Goal: Communication & Community: Answer question/provide support

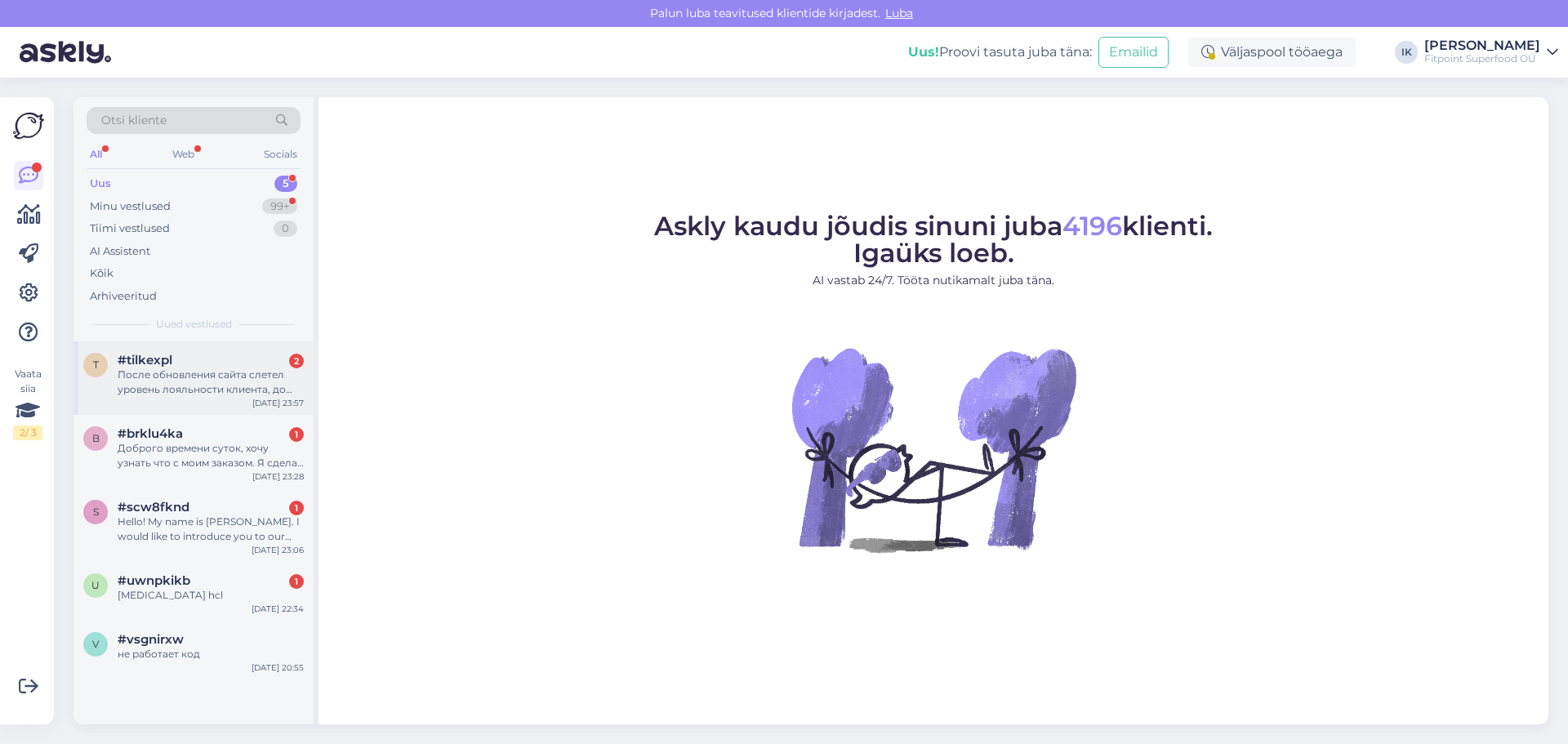
click at [206, 366] on div "#tilkexpl 2" at bounding box center [211, 360] width 186 height 14
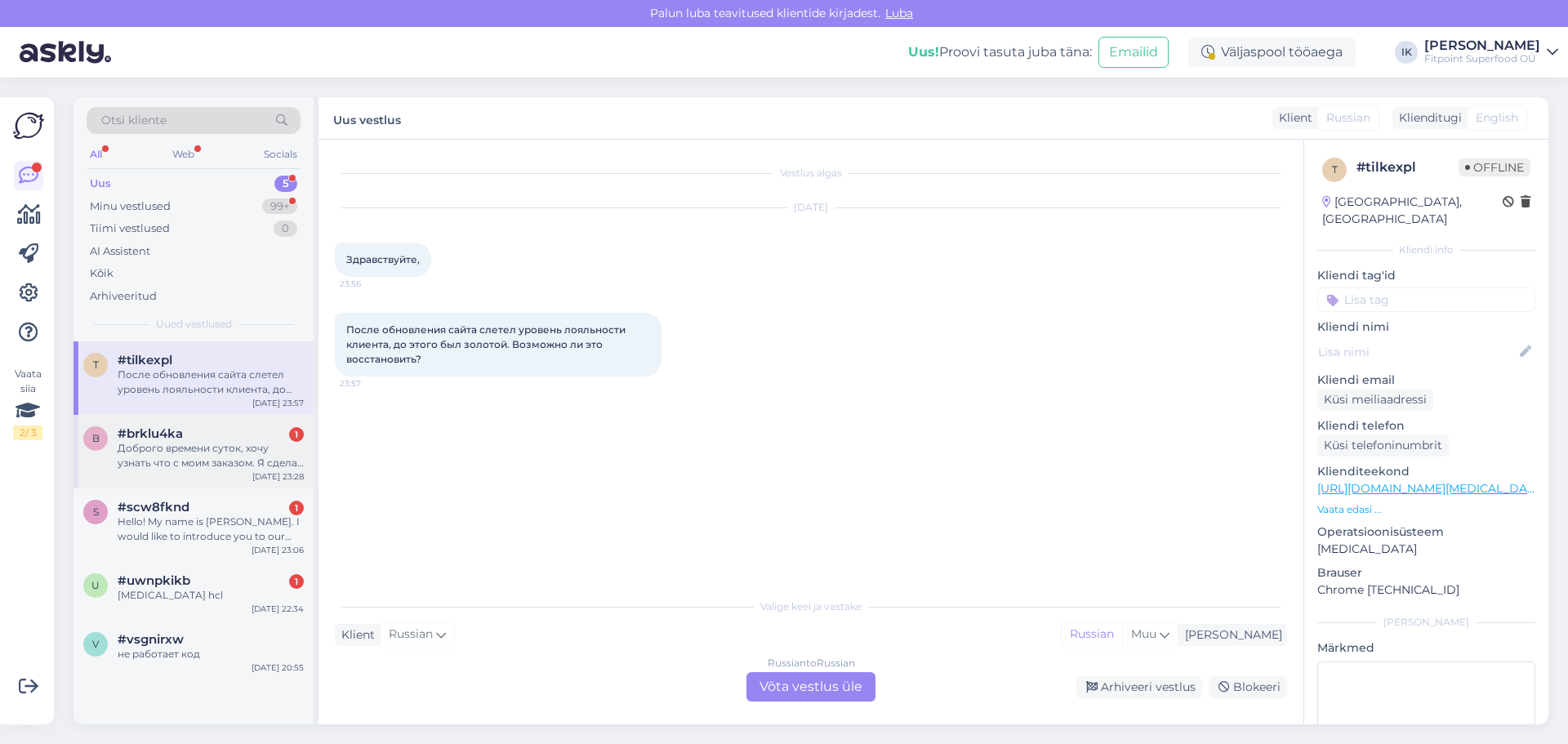
click at [188, 469] on div "Доброго времени суток, хочу узнать что с моим заказом. Я сделал заказ оплатил е…" at bounding box center [211, 455] width 186 height 30
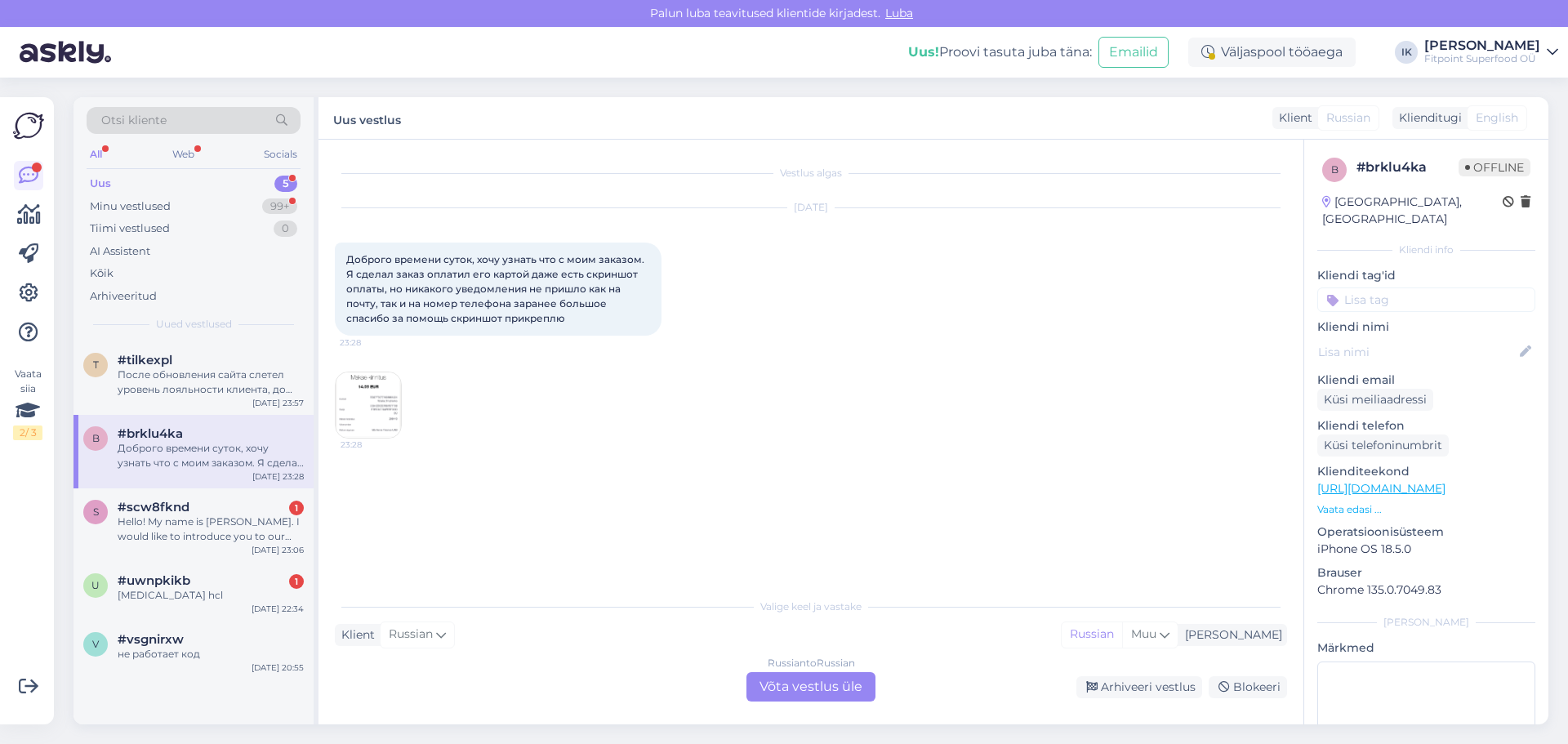
click at [818, 686] on div "Russian to Russian Võta vestlus üle" at bounding box center [810, 686] width 129 height 30
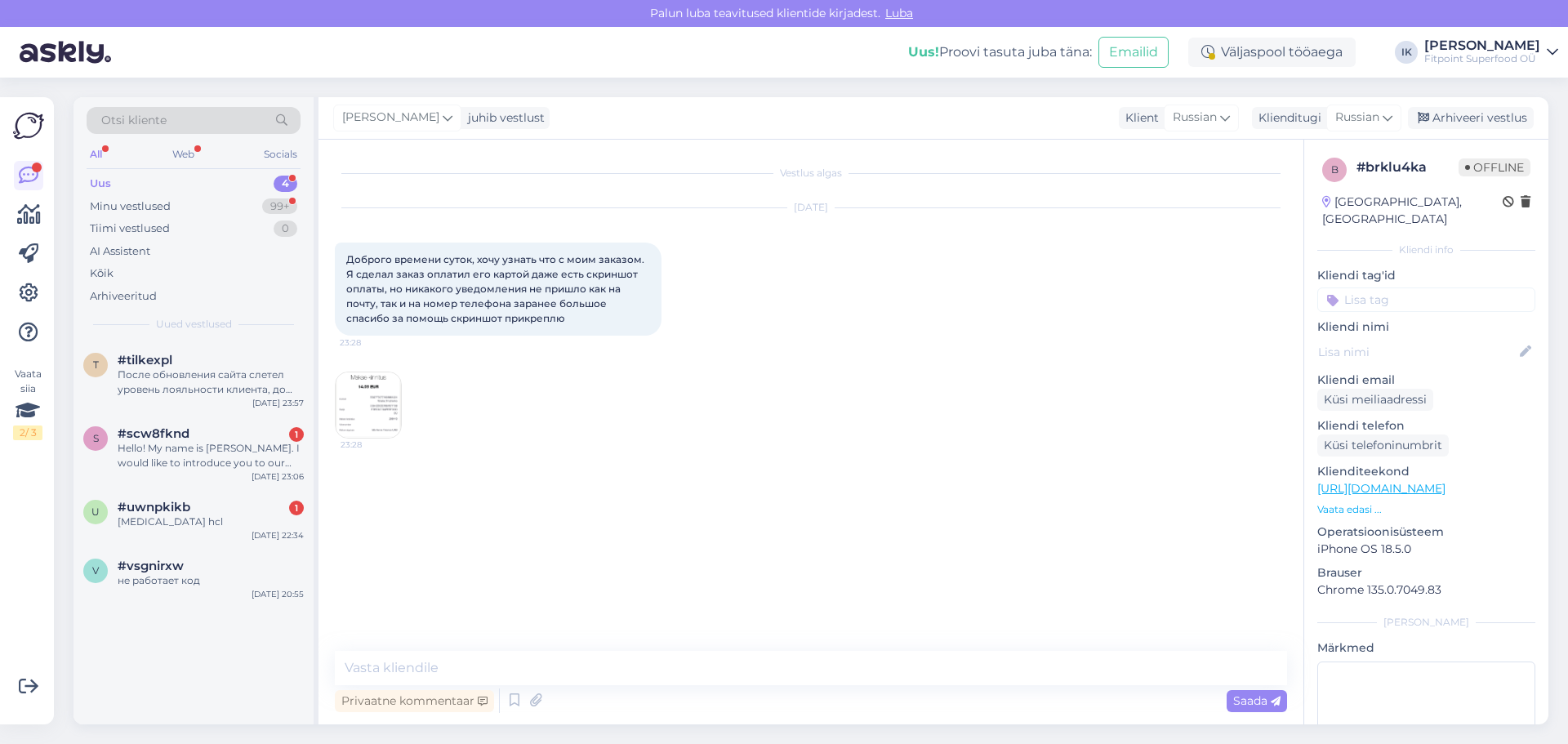
click at [372, 410] on img at bounding box center [368, 405] width 65 height 65
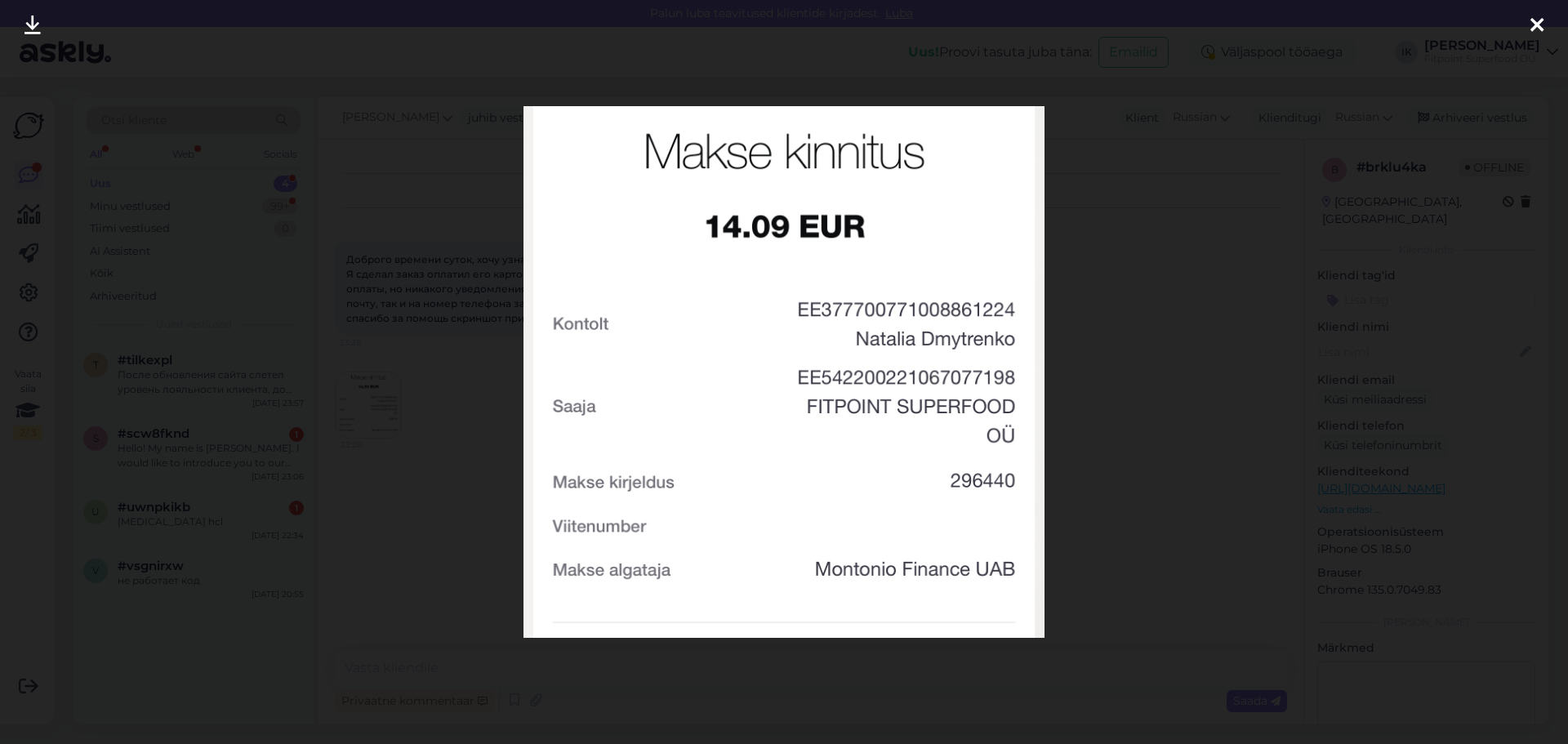
click at [394, 323] on div at bounding box center [784, 372] width 1568 height 744
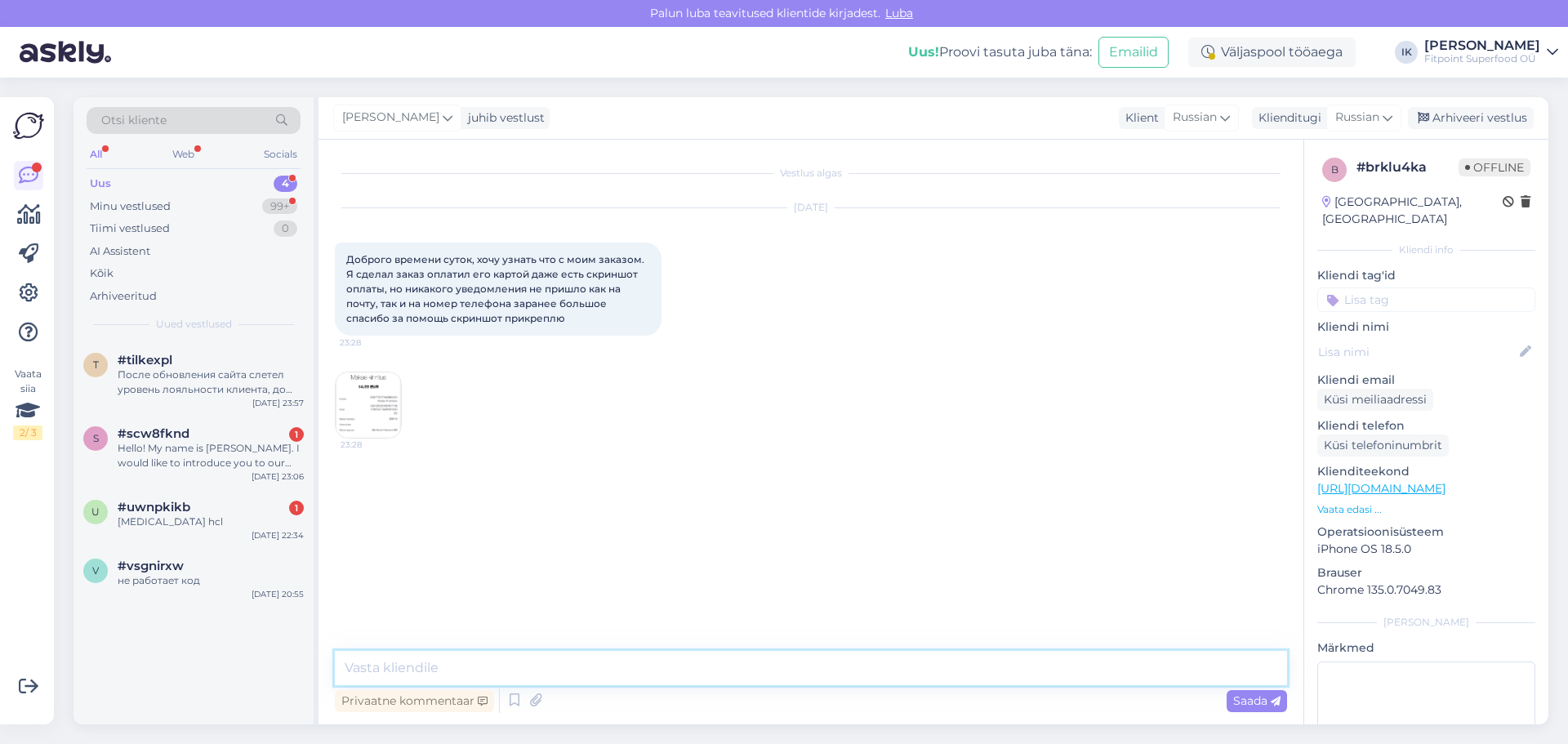
click at [519, 670] on textarea at bounding box center [810, 668] width 952 height 35
click at [371, 384] on img at bounding box center [368, 405] width 65 height 65
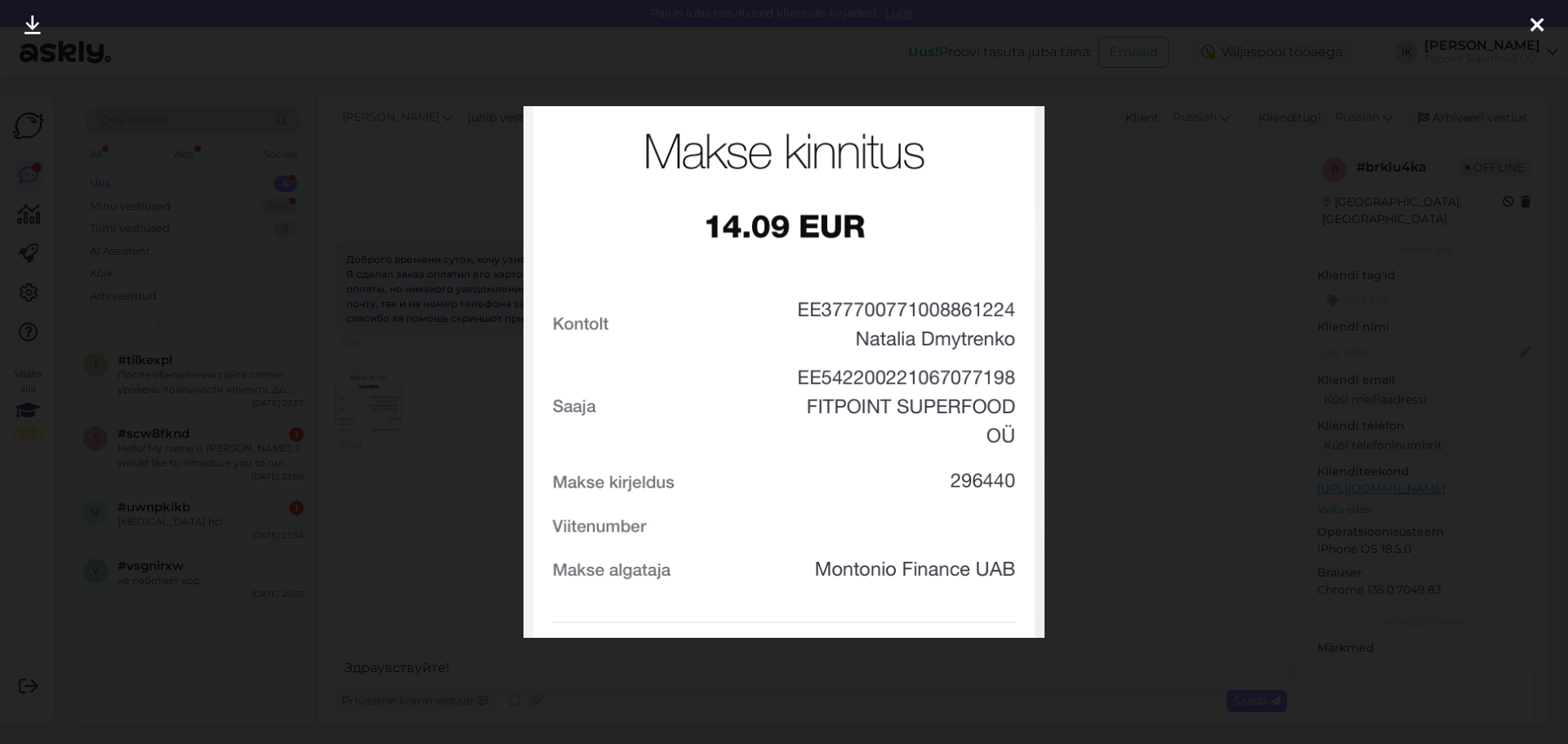
click at [1088, 480] on div at bounding box center [784, 372] width 1568 height 744
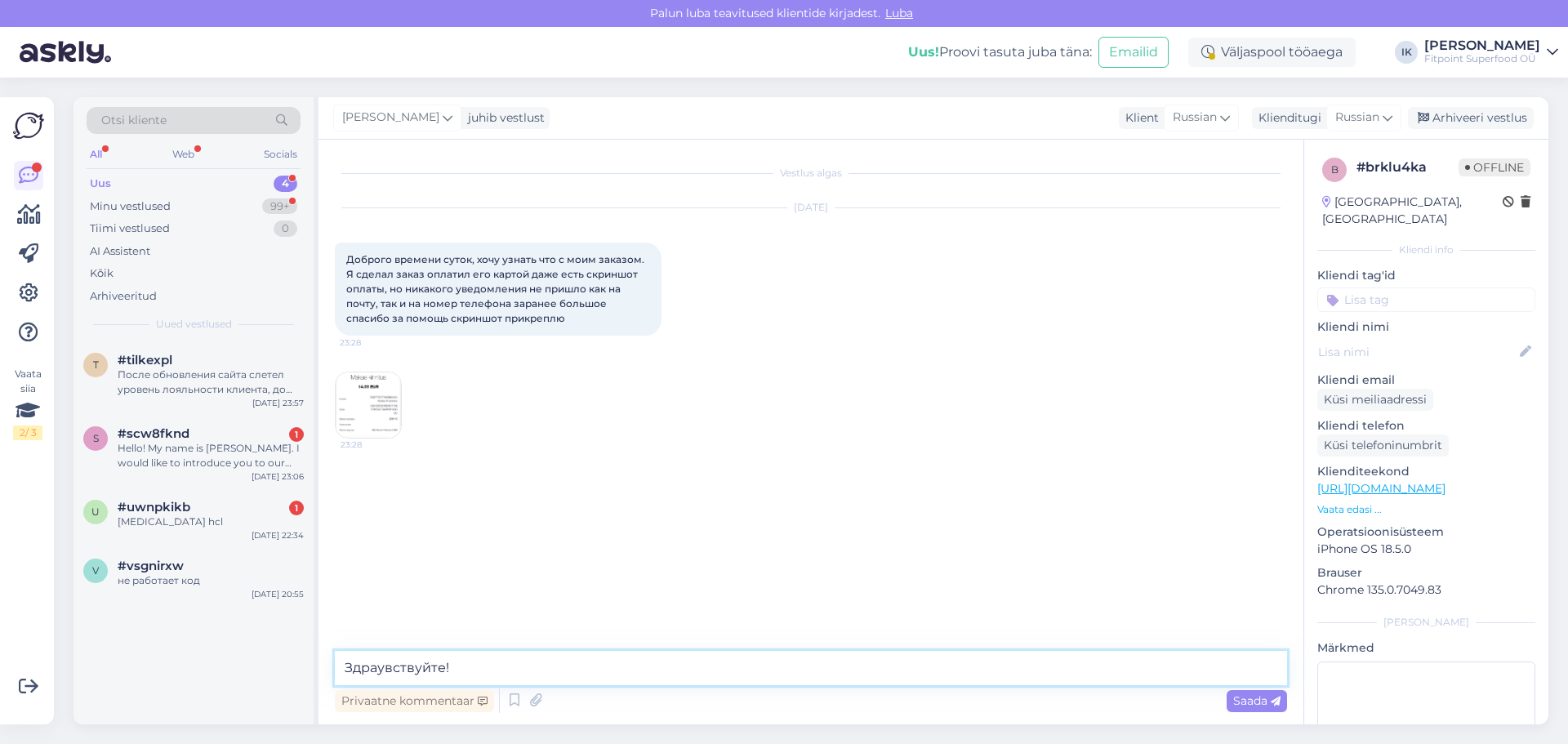
click at [493, 663] on textarea "Здраувствуйте!" at bounding box center [810, 668] width 952 height 35
click at [493, 662] on textarea "Здраувствуйте! Оплата Вашего заказа в нашей системе числиться как" at bounding box center [810, 668] width 952 height 35
drag, startPoint x: 500, startPoint y: 667, endPoint x: 450, endPoint y: 665, distance: 50.0
click at [450, 665] on textarea "Здраувствуйте! Оплат Вашего заказа в нашей системе числиться как" at bounding box center [810, 668] width 952 height 35
drag, startPoint x: 482, startPoint y: 664, endPoint x: 503, endPoint y: 666, distance: 21.1
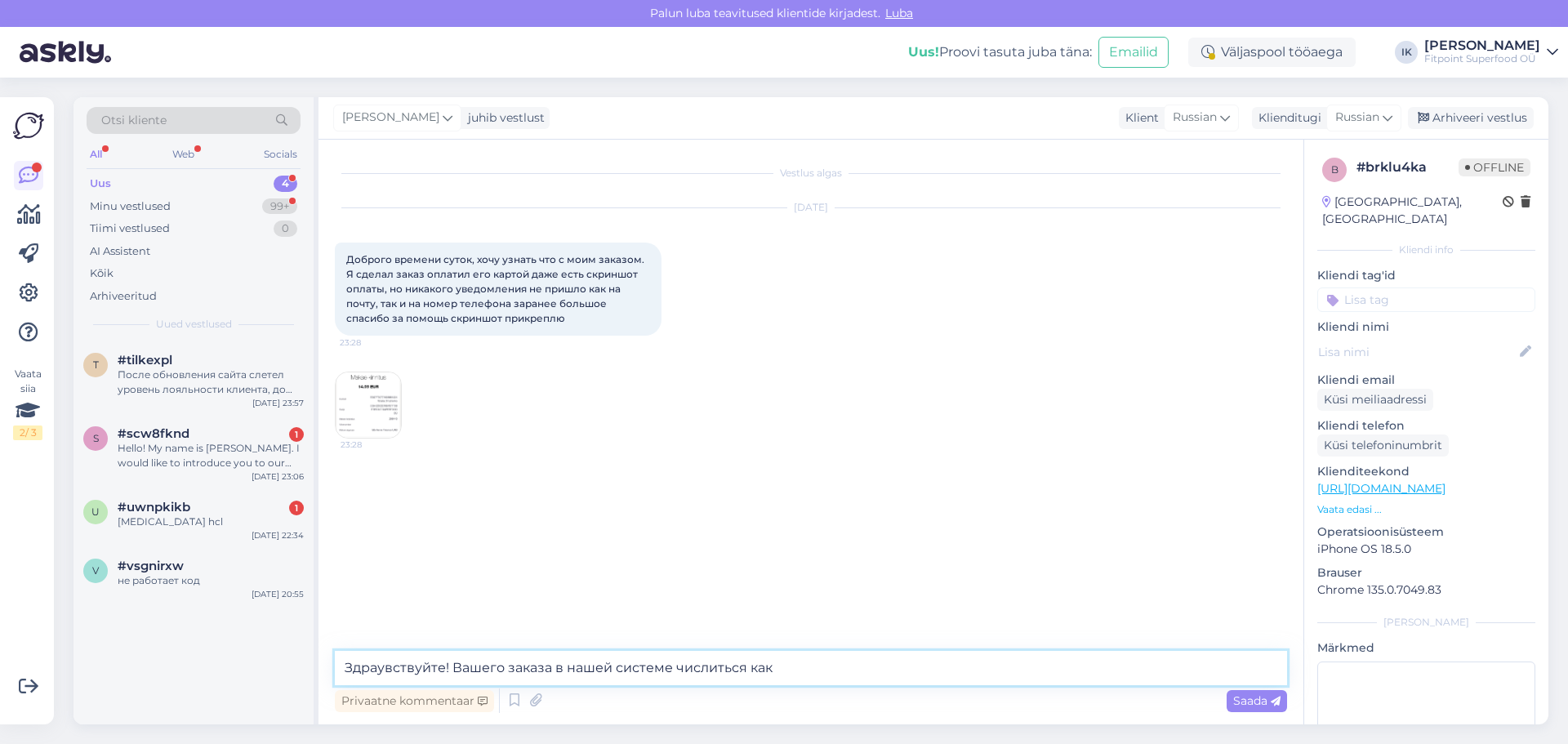
click at [503, 666] on textarea "Здраувствуйте! Вашего заказа в нашей системе числиться как" at bounding box center [810, 668] width 952 height 35
drag, startPoint x: 524, startPoint y: 665, endPoint x: 530, endPoint y: 669, distance: 7.2
click at [530, 669] on textarea "Здраувствуйте! Ваш заказа в нашей системе числиться как" at bounding box center [810, 668] width 952 height 35
click at [768, 667] on textarea "Здраувствуйте! Ваш заказ в нашей системе числиться как" at bounding box center [810, 668] width 952 height 35
click at [789, 670] on textarea "Здраувствуйте! Ваш заказ в нашей системе числиться как "оплаиа не прошла"" at bounding box center [810, 668] width 952 height 35
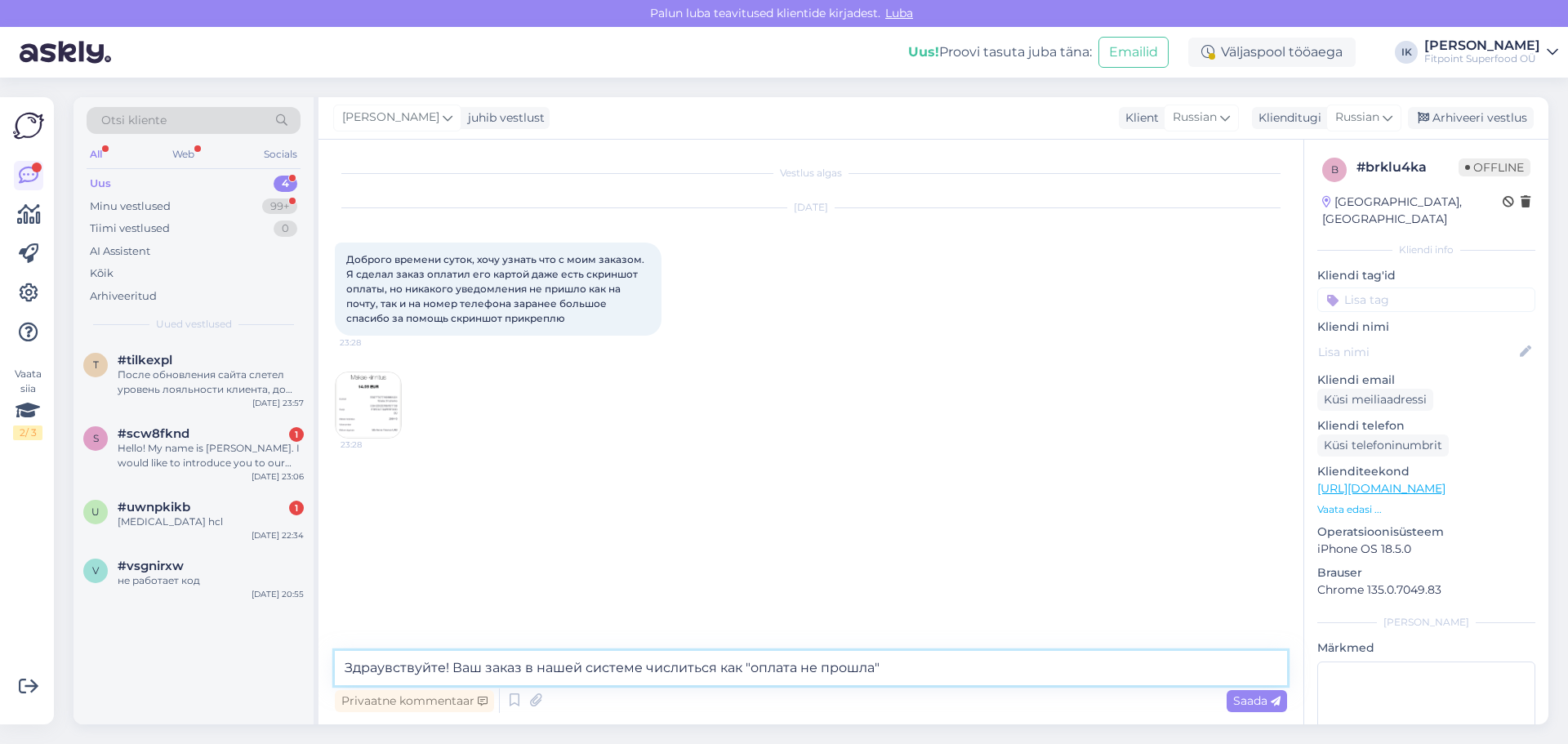
click at [905, 667] on textarea "Здраувствуйте! Ваш заказ в нашей системе числиться как "оплата не прошла"" at bounding box center [810, 668] width 952 height 35
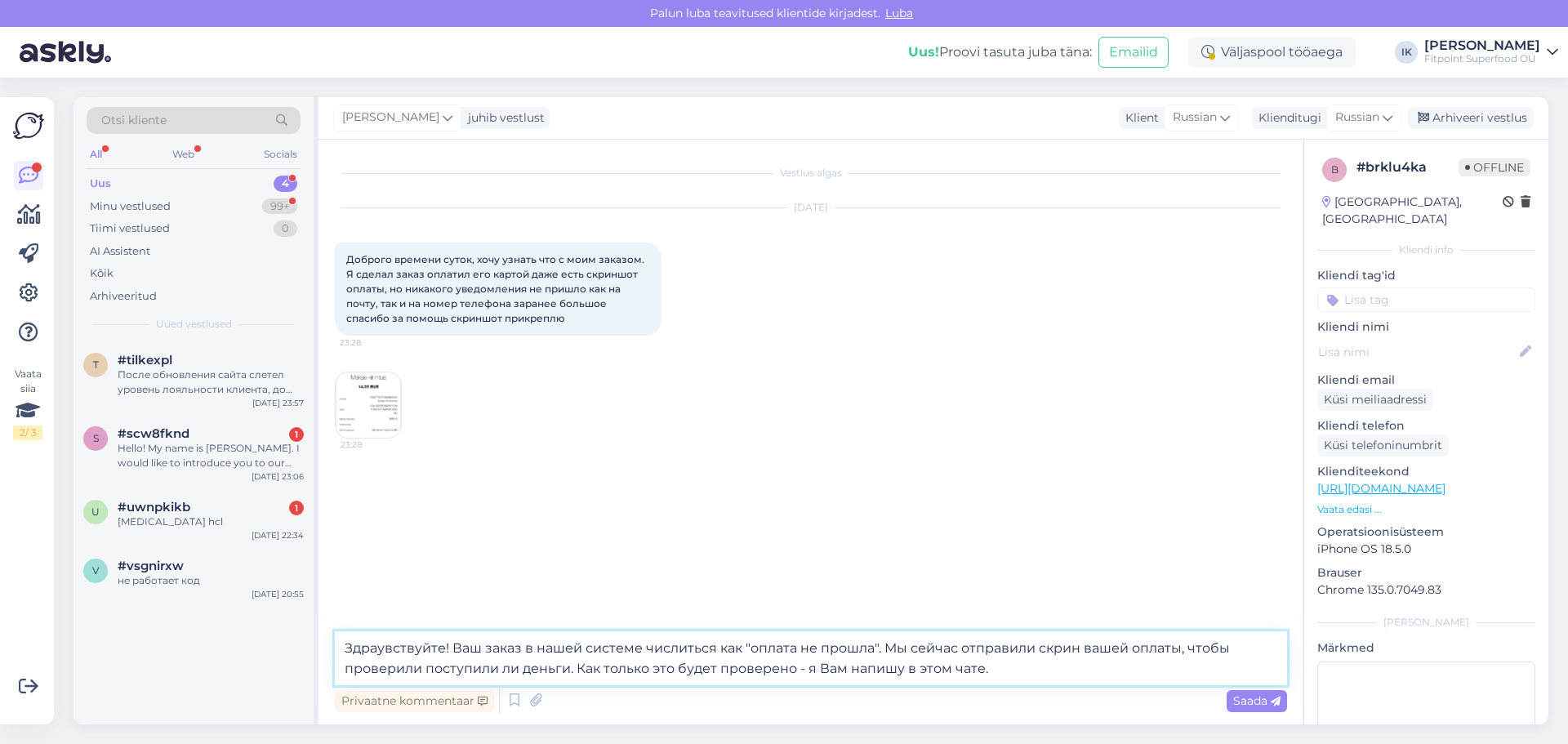
drag, startPoint x: 869, startPoint y: 671, endPoint x: 223, endPoint y: 653, distance: 646.3
click at [223, 653] on div "Otsi kliente All Web Socials Uus 4 Minu vestlused 99+ Tiimi vestlused 0 AI Assi…" at bounding box center [811, 410] width 1475 height 627
paste textarea "вствуйте! В нашей системе Ваш заказ пока отображается как «оплата не прошла». М…"
click at [1082, 674] on textarea "Здравствуйте! В нашей системе Ваш заказ пока отображается как «оплата не прошла…" at bounding box center [810, 658] width 952 height 54
type textarea "Здравствуйте! В нашей системе Ваш заказ пока отображается как «оплата не прошла…"
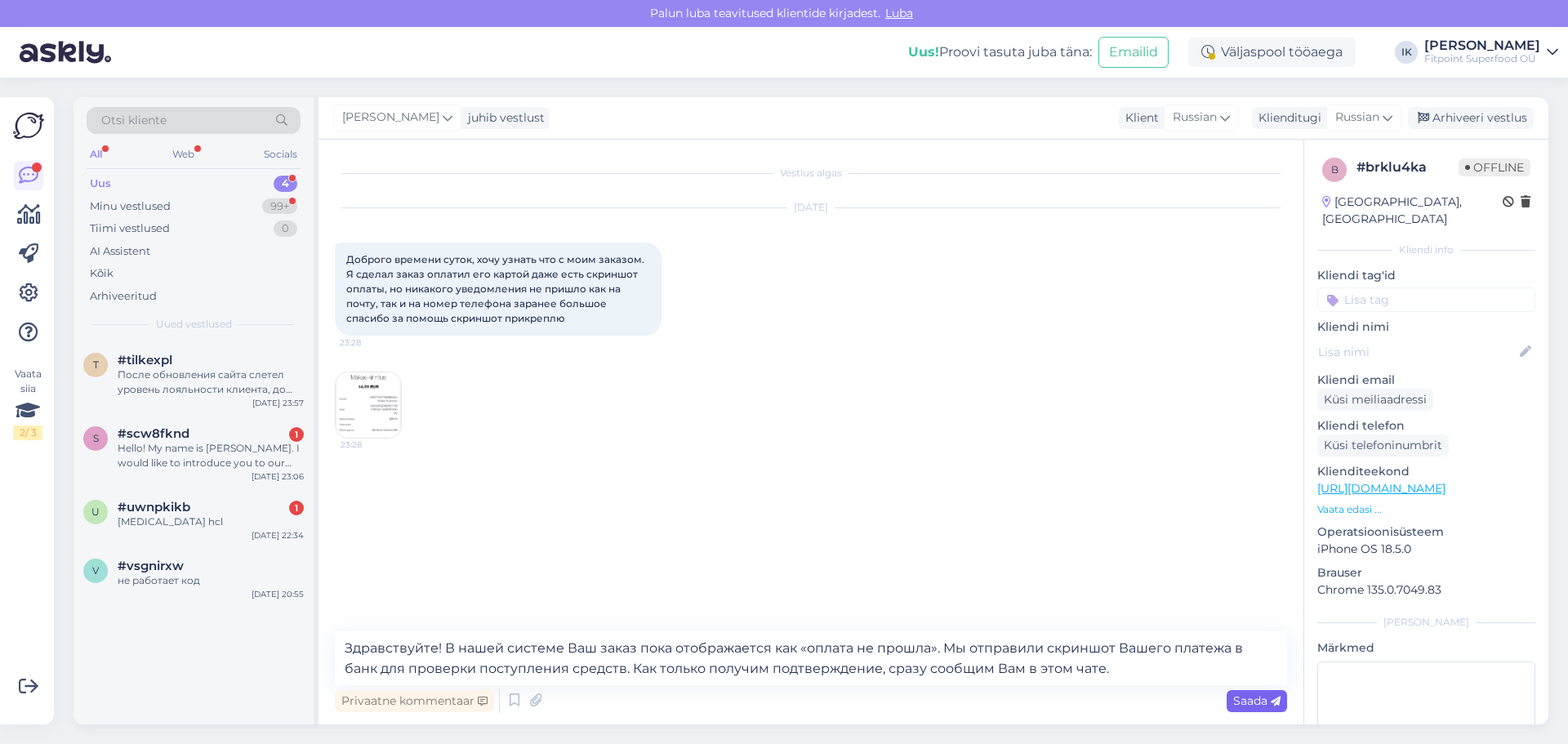
click at [1252, 705] on span "Saada" at bounding box center [1256, 700] width 47 height 14
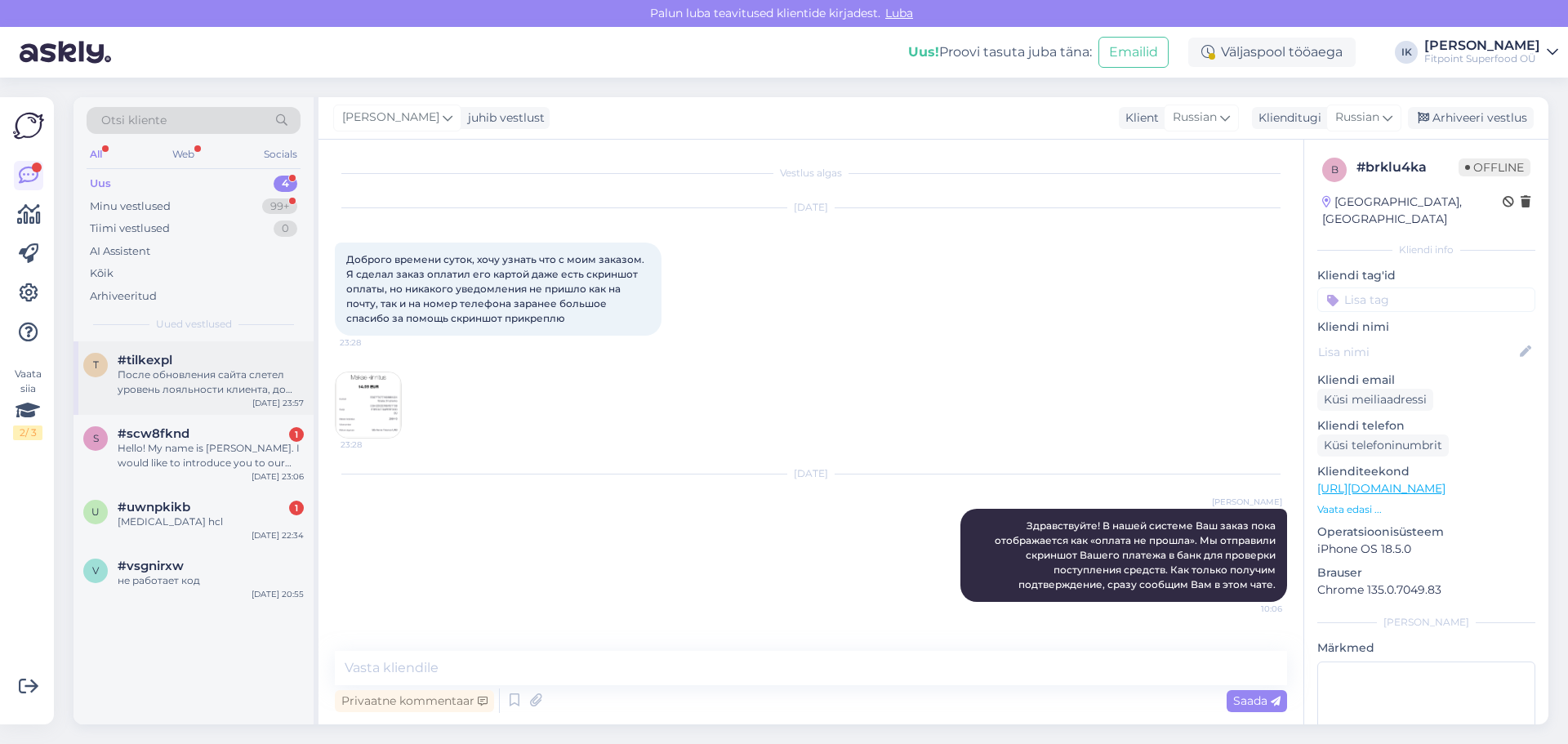
click at [233, 392] on div "После обновления сайта слетел уровень лояльности клиента, до этого был золотой.…" at bounding box center [211, 382] width 186 height 30
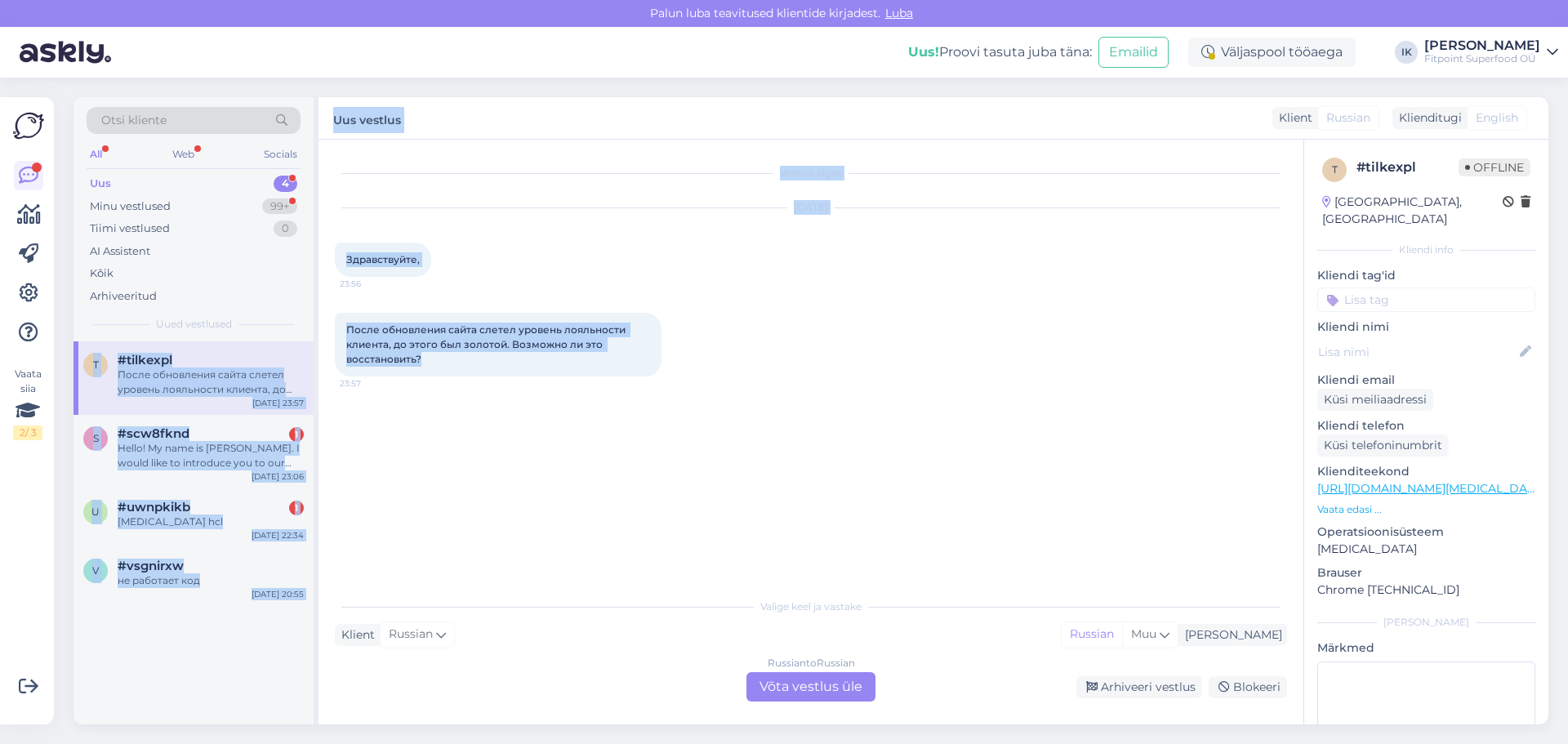
drag, startPoint x: 486, startPoint y: 358, endPoint x: 284, endPoint y: 326, distance: 204.5
click at [284, 326] on div "Otsi kliente All Web Socials Uus 4 Minu vestlused 99+ Tiimi vestlused 0 AI Assi…" at bounding box center [811, 410] width 1475 height 627
click at [417, 353] on span "После обновления сайта слетел уровень лояльности клиента, до этого был золотой.…" at bounding box center [487, 343] width 282 height 41
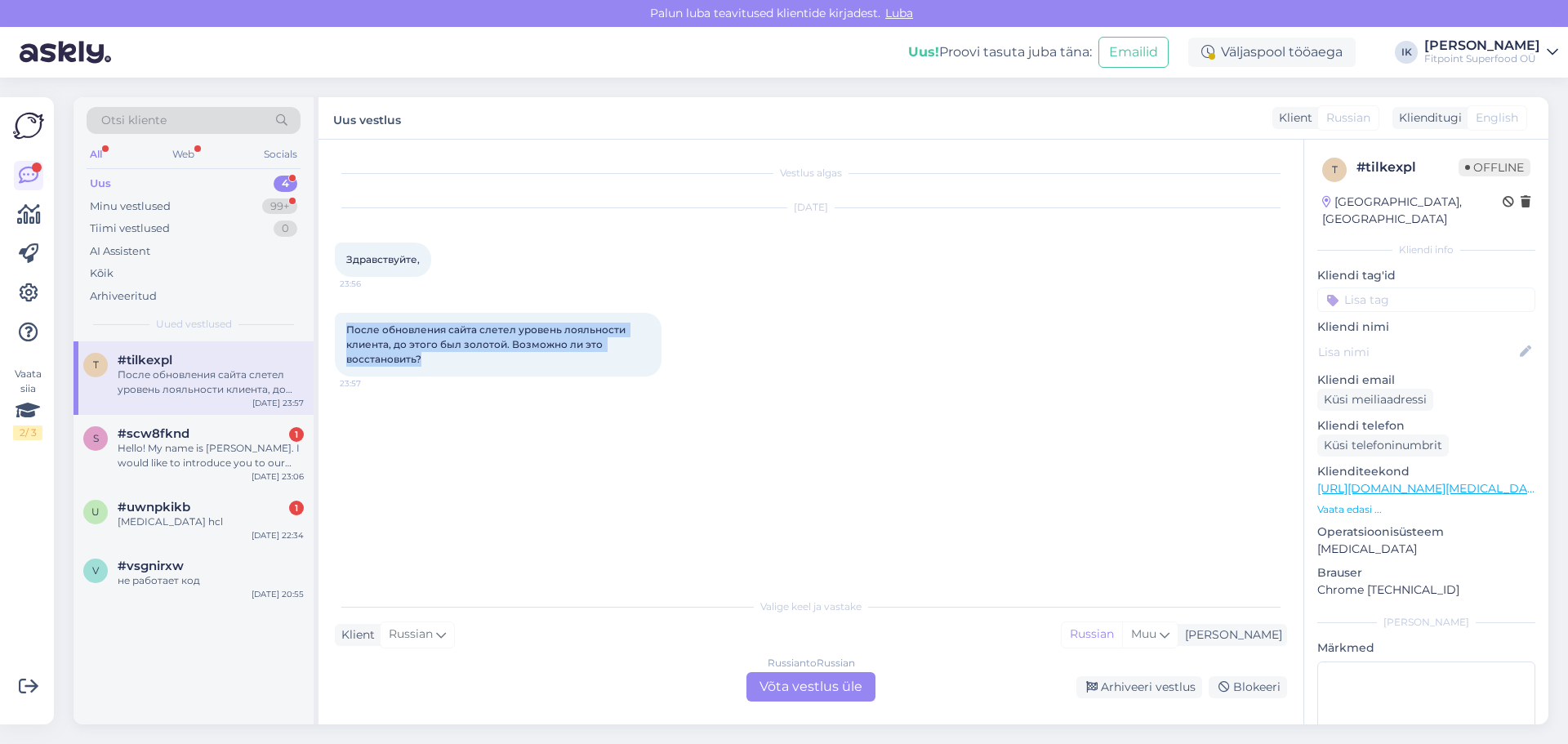
drag, startPoint x: 425, startPoint y: 360, endPoint x: 349, endPoint y: 335, distance: 80.0
click at [349, 335] on div "После обновления сайта слетел уровень лояльности клиента, до этого был золотой.…" at bounding box center [498, 344] width 327 height 63
copy span "После обновления сайта слетел уровень лояльности клиента, до этого был золотой.…"
click at [1258, 342] on div "После обновления сайта слетел уровень лояльности клиента, до этого был золотой.…" at bounding box center [810, 344] width 952 height 100
click at [813, 688] on div "Russian to Russian Võta vestlus üle" at bounding box center [810, 686] width 129 height 30
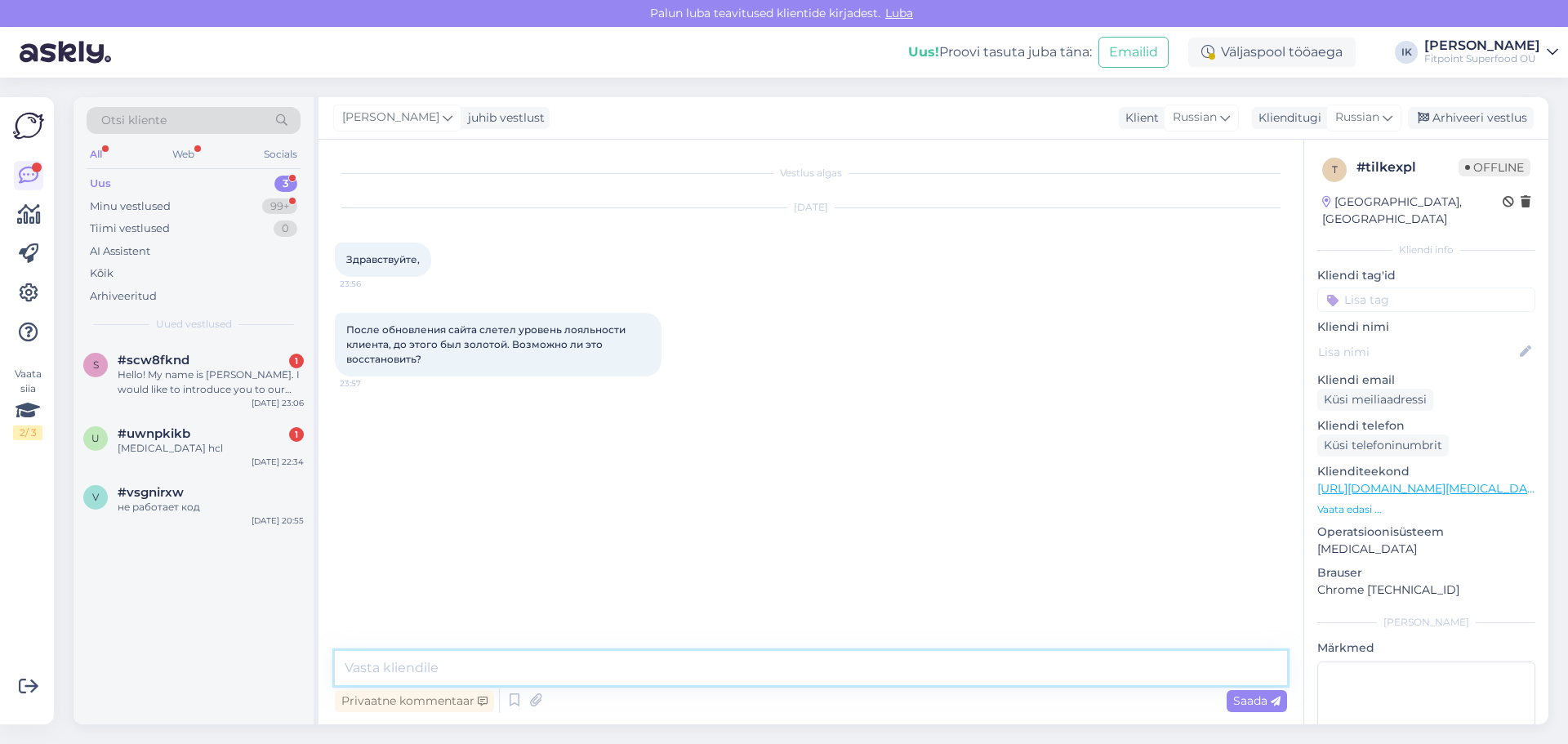
click at [667, 684] on textarea at bounding box center [810, 668] width 952 height 35
paste textarea "Здравствуйте! К сожалению, после обновления сайта возникла техническая ошибка, …"
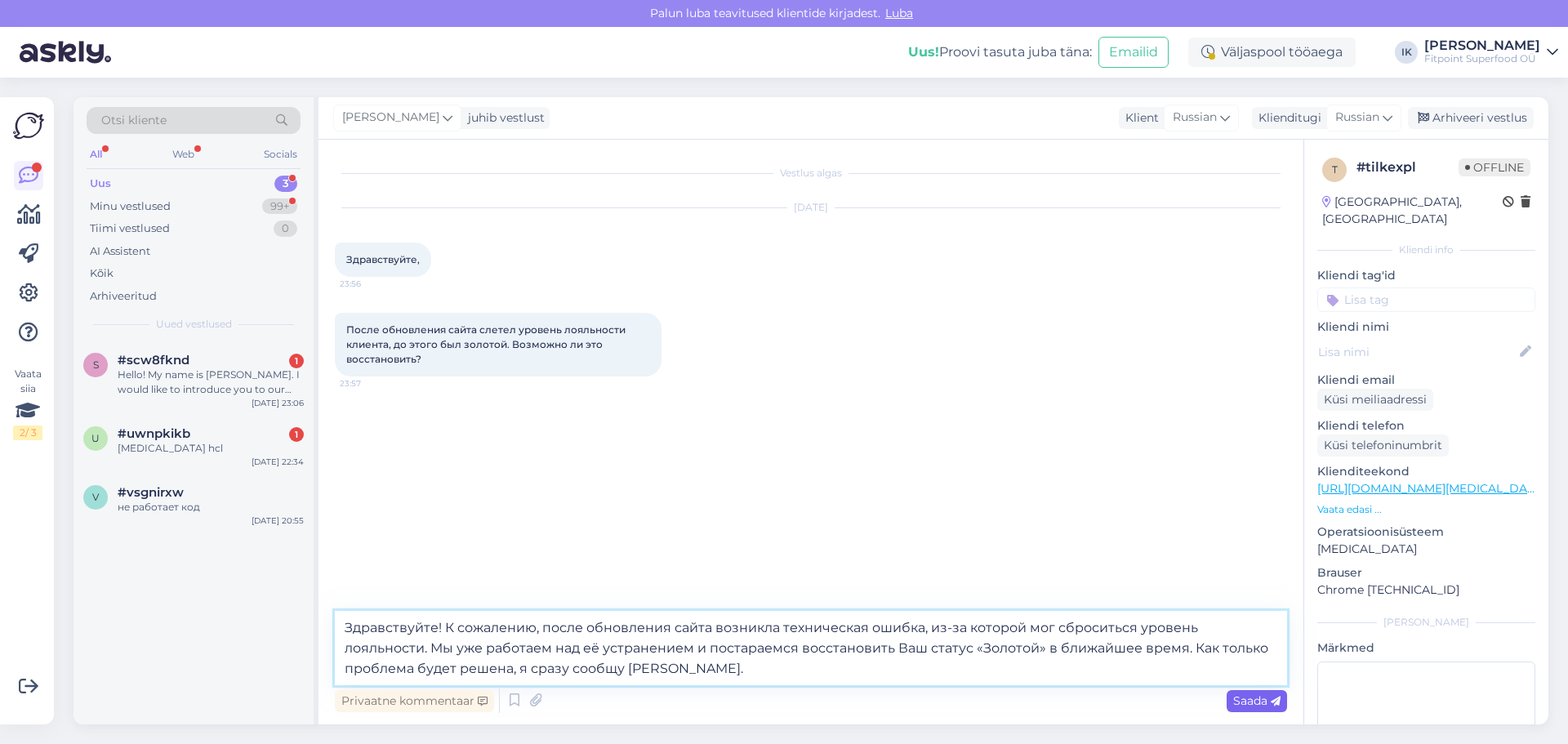
type textarea "Здравствуйте! К сожалению, после обновления сайта возникла техническая ошибка, …"
click at [1243, 696] on span "Saada" at bounding box center [1256, 700] width 47 height 14
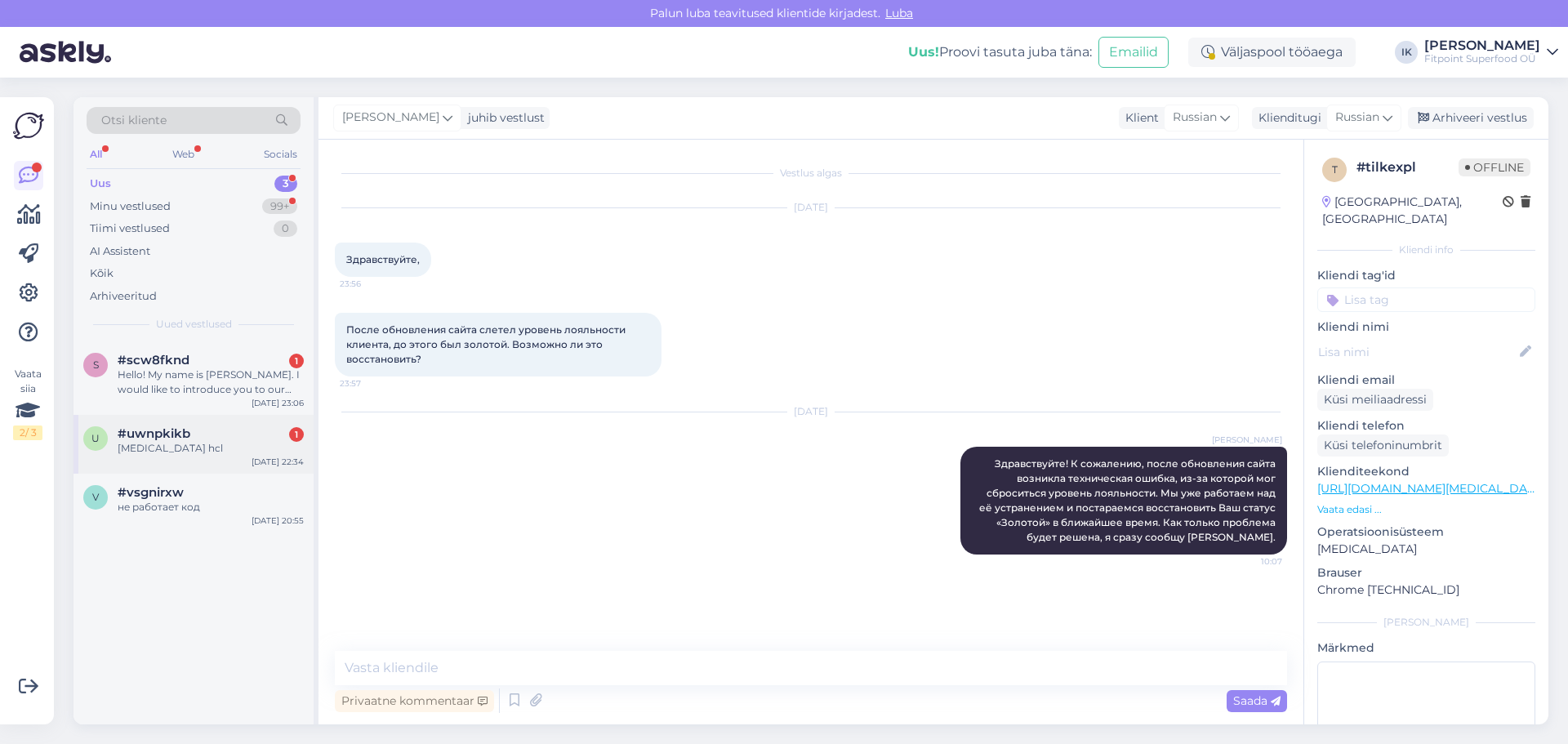
click at [176, 453] on div "[MEDICAL_DATA] hcl" at bounding box center [211, 448] width 186 height 14
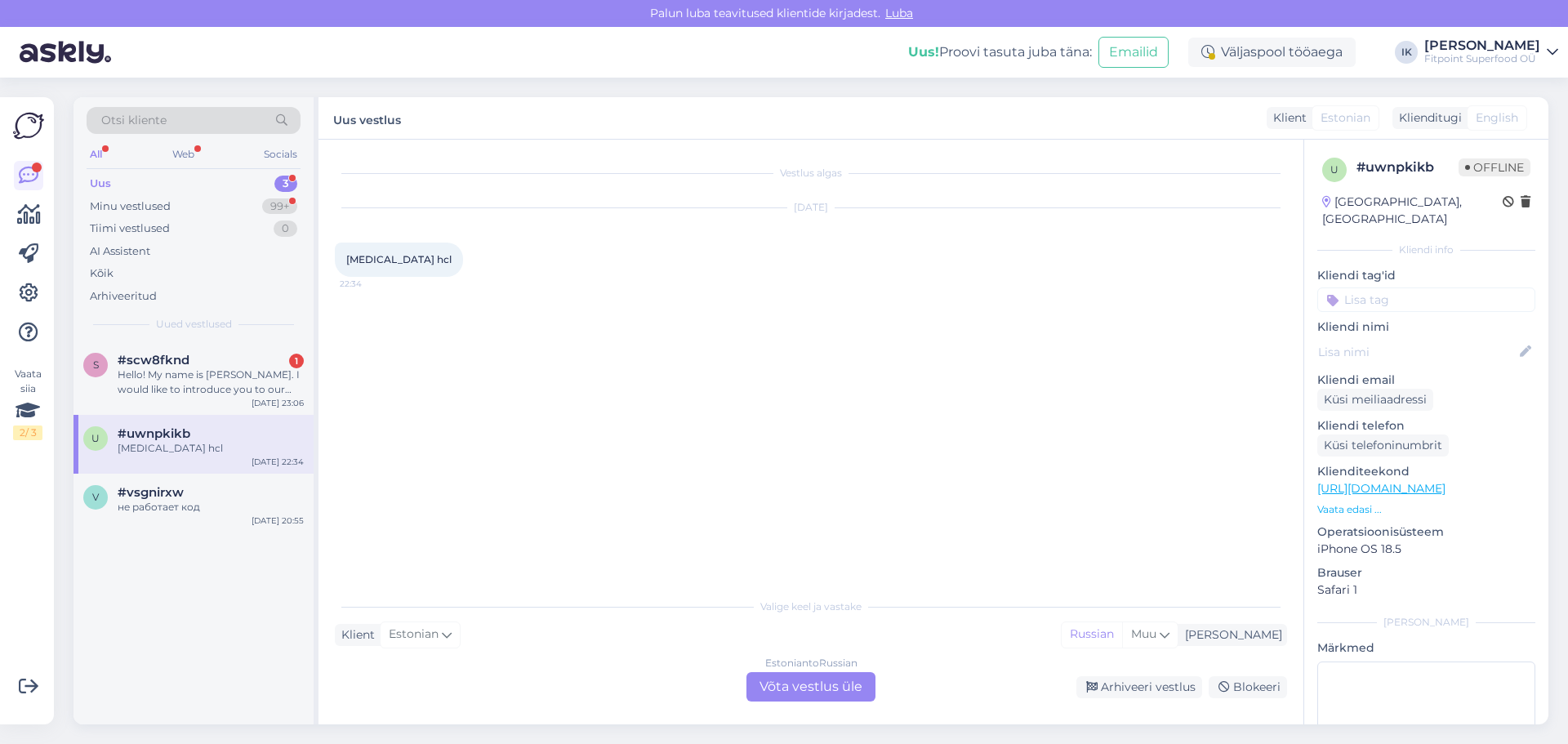
click at [852, 690] on div "Estonian to Russian Võta vestlus üle" at bounding box center [810, 686] width 129 height 30
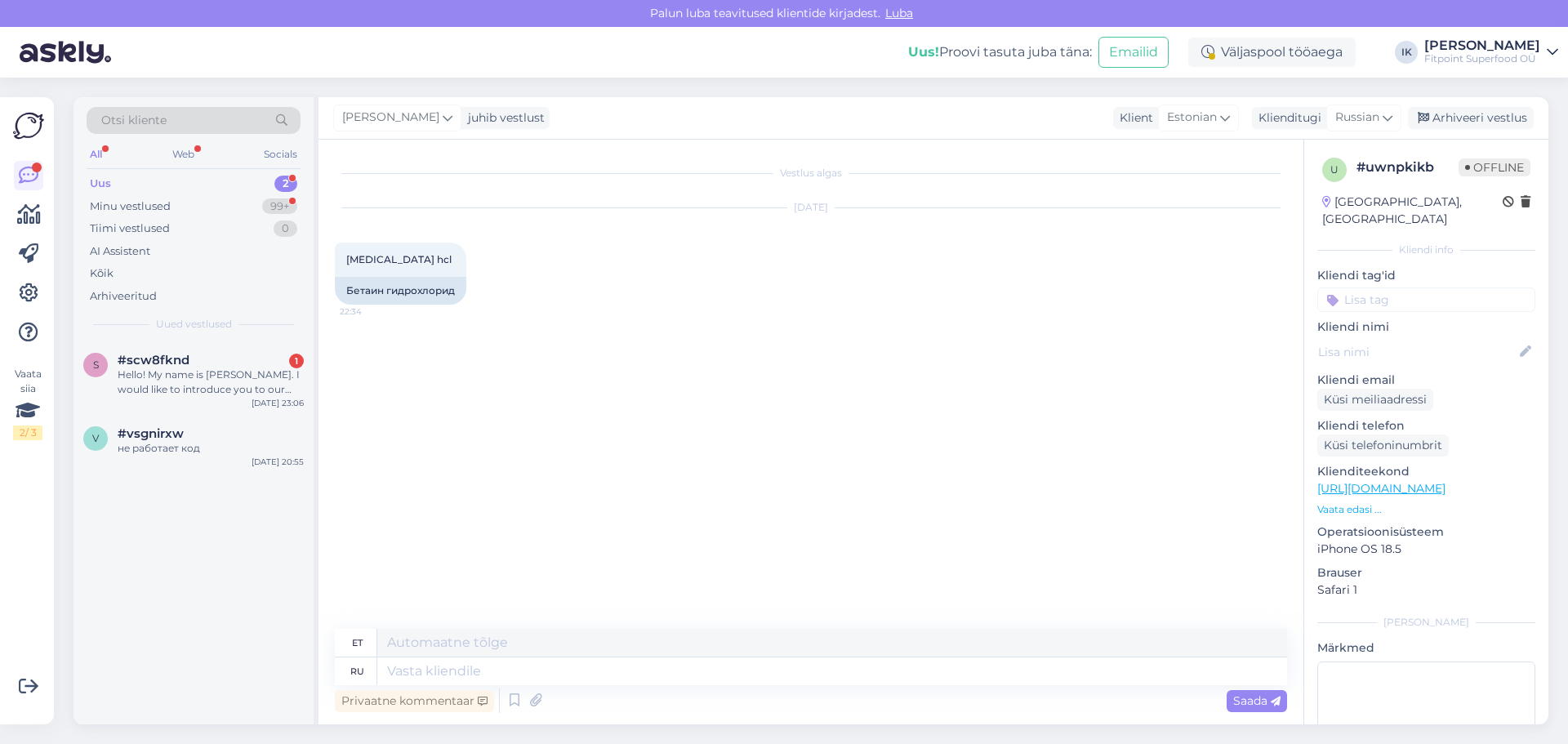
click at [1416, 480] on p "[URL][DOMAIN_NAME]" at bounding box center [1425, 489] width 218 height 17
click at [1419, 480] on link "[URL][DOMAIN_NAME]" at bounding box center [1381, 487] width 129 height 14
click at [573, 673] on textarea at bounding box center [831, 670] width 909 height 28
type textarea "Здравствуйте!"
paste textarea "[URL][DOMAIN_NAME]"
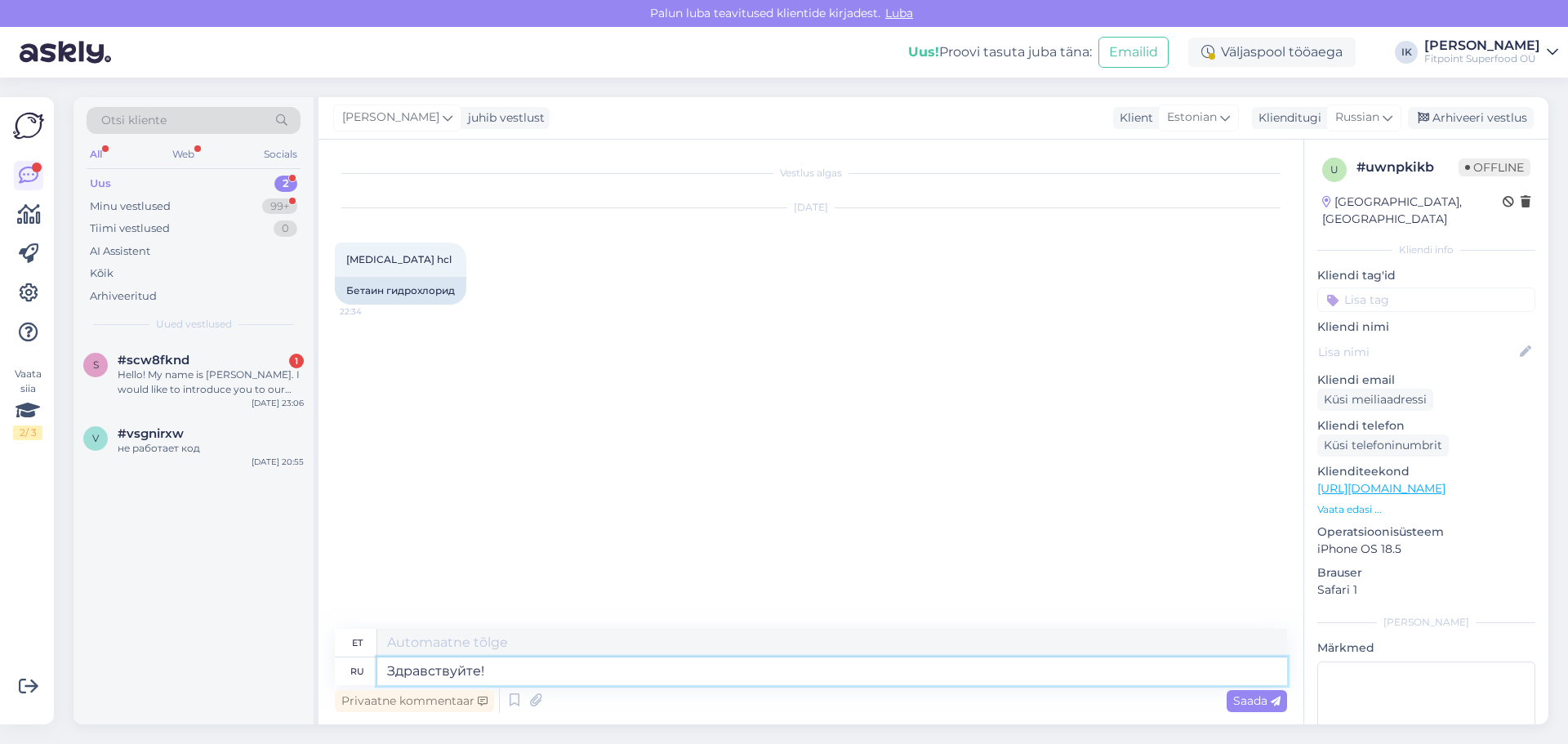
type textarea "Tere!"
type textarea "Здравствуйте! [URL][DOMAIN_NAME]"
type textarea "Tere! [URL][DOMAIN_NAME]"
drag, startPoint x: 811, startPoint y: 666, endPoint x: 486, endPoint y: 672, distance: 325.1
click at [486, 672] on textarea "Здравствуйте! [URL][DOMAIN_NAME]" at bounding box center [831, 670] width 909 height 28
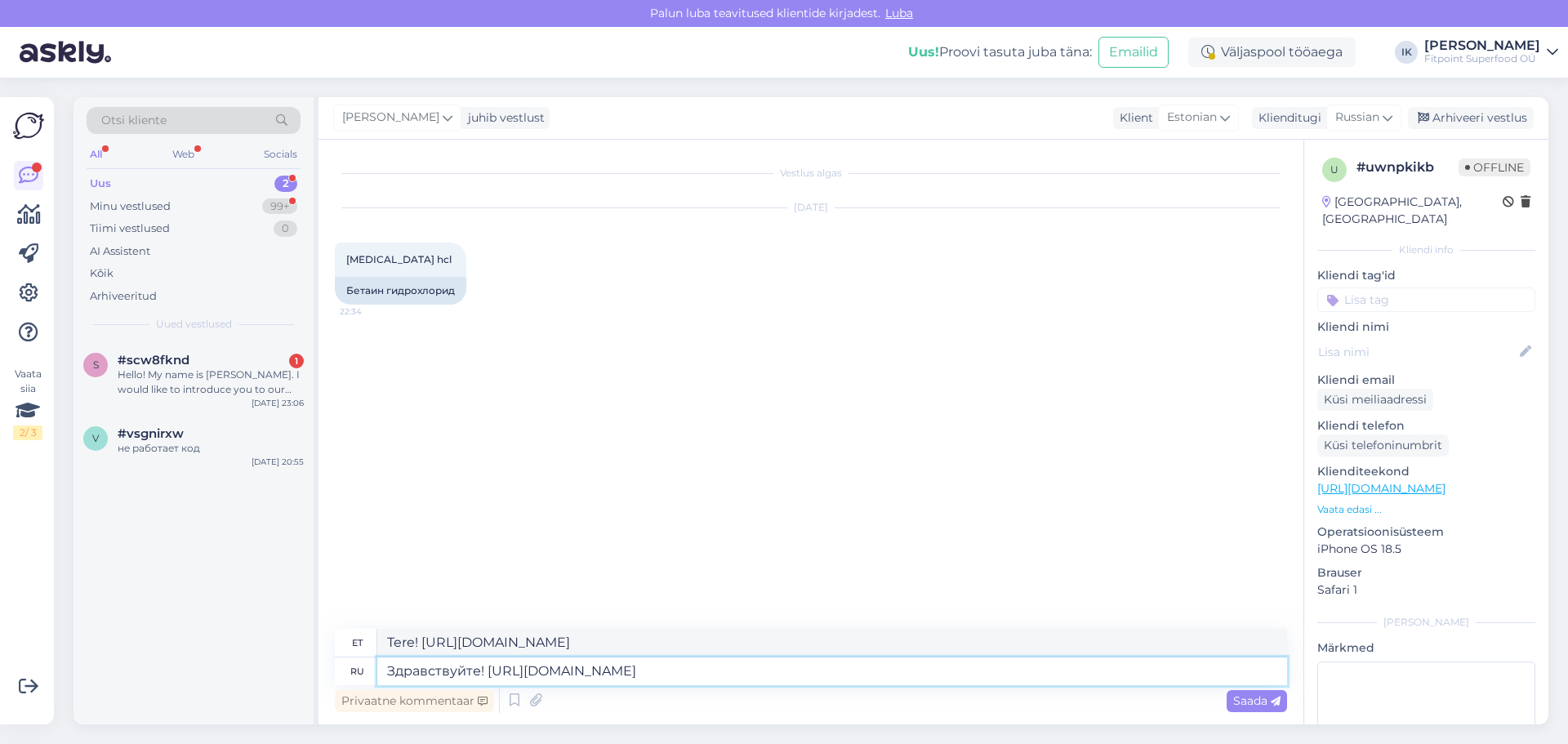
type textarea "Здравствуйте!"
type textarea "Tere!"
type textarea "Здравствуйте!"
click at [1282, 699] on div "Saada" at bounding box center [1256, 700] width 60 height 22
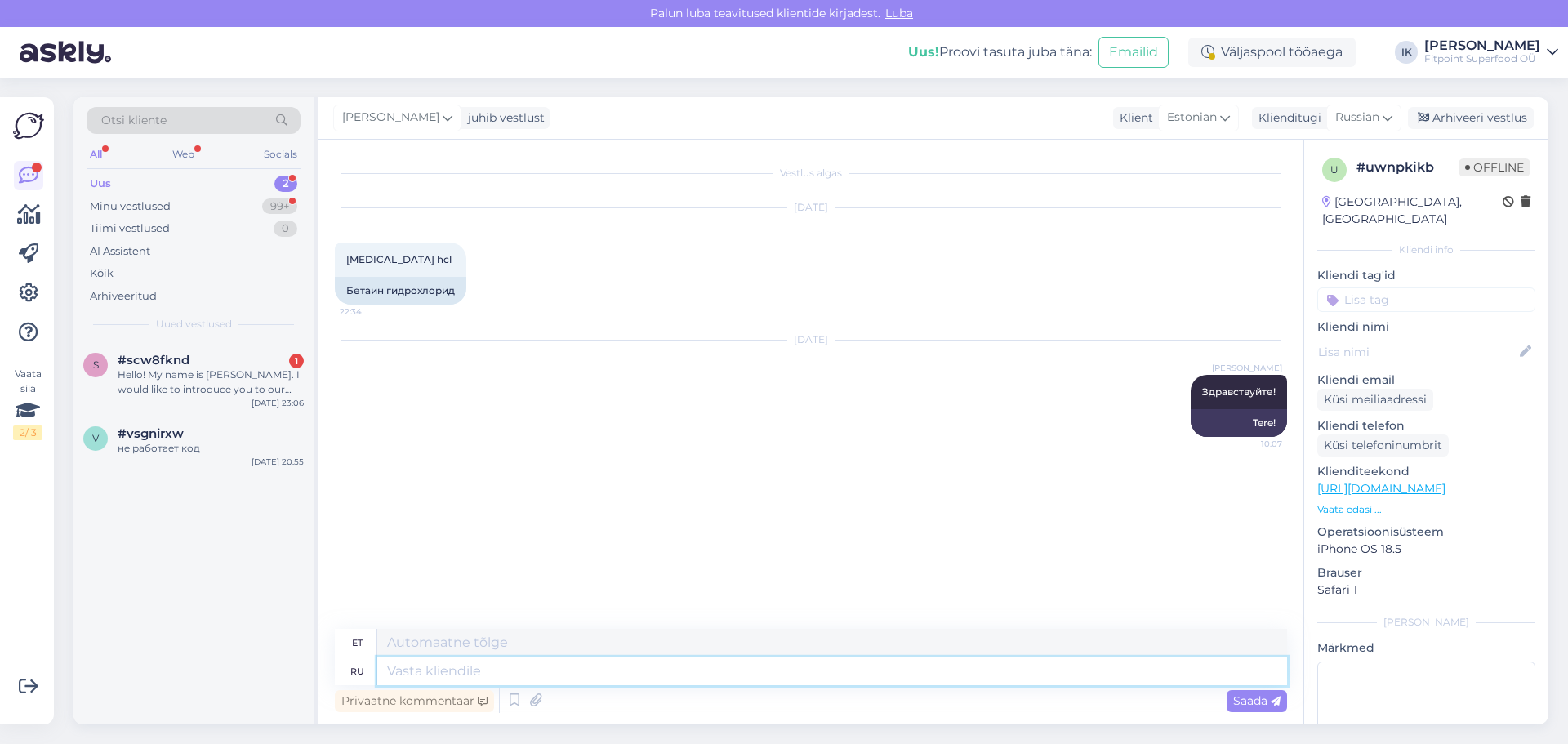
click at [1211, 671] on textarea at bounding box center [831, 670] width 909 height 28
paste textarea "[URL][DOMAIN_NAME]"
type textarea "[URL][DOMAIN_NAME]"
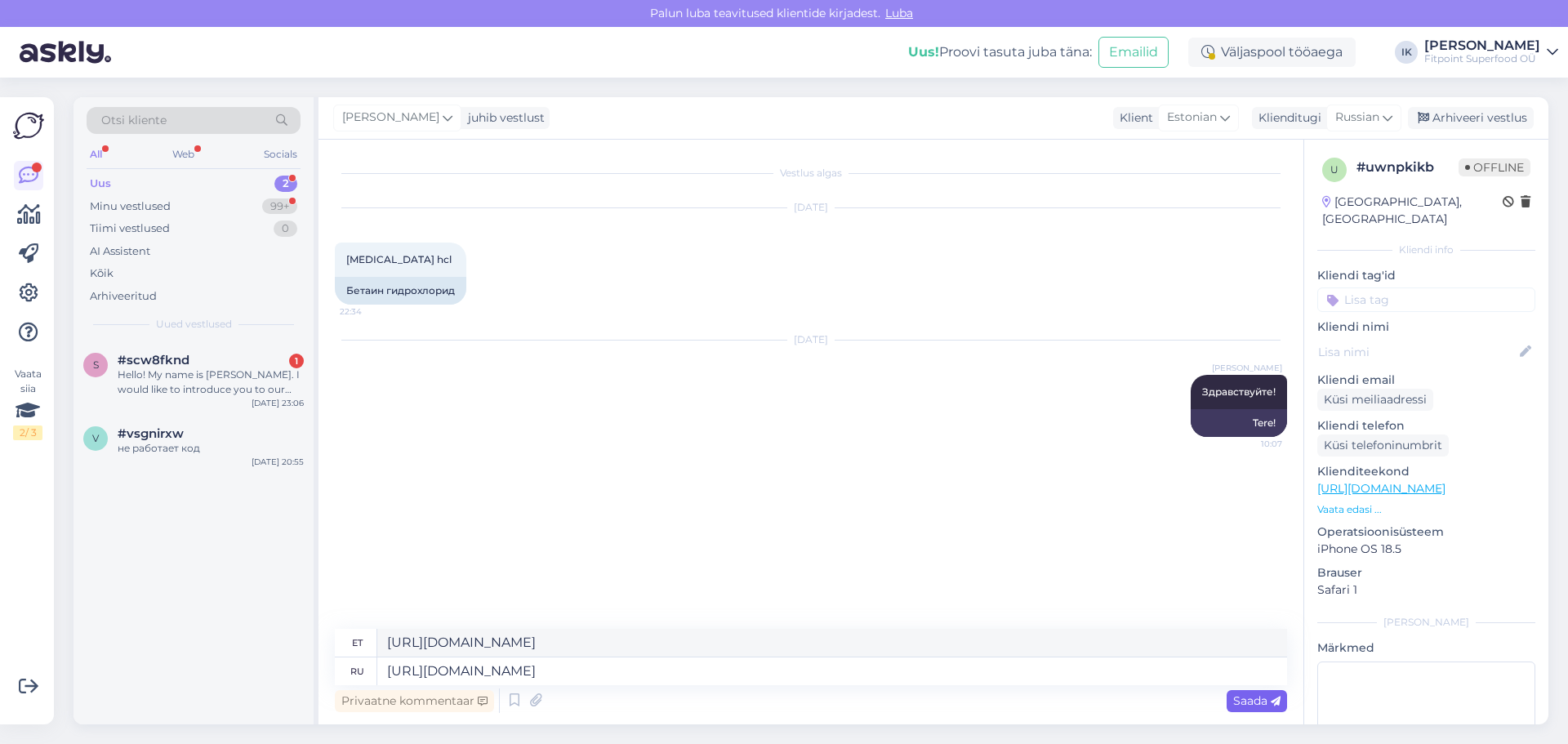
click at [1245, 704] on span "Saada" at bounding box center [1256, 700] width 47 height 14
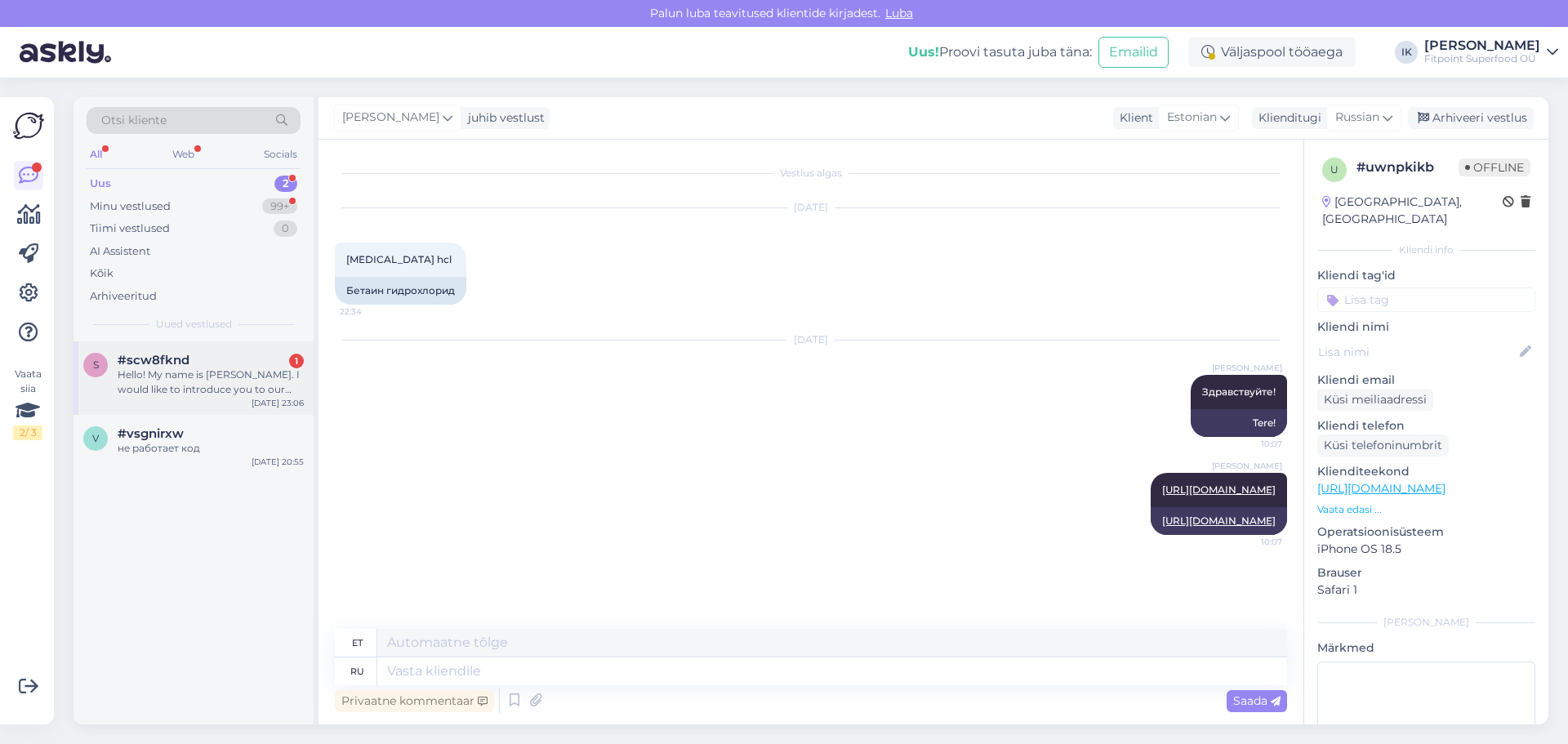
click at [160, 363] on span "#scw8fknd" at bounding box center [153, 360] width 72 height 14
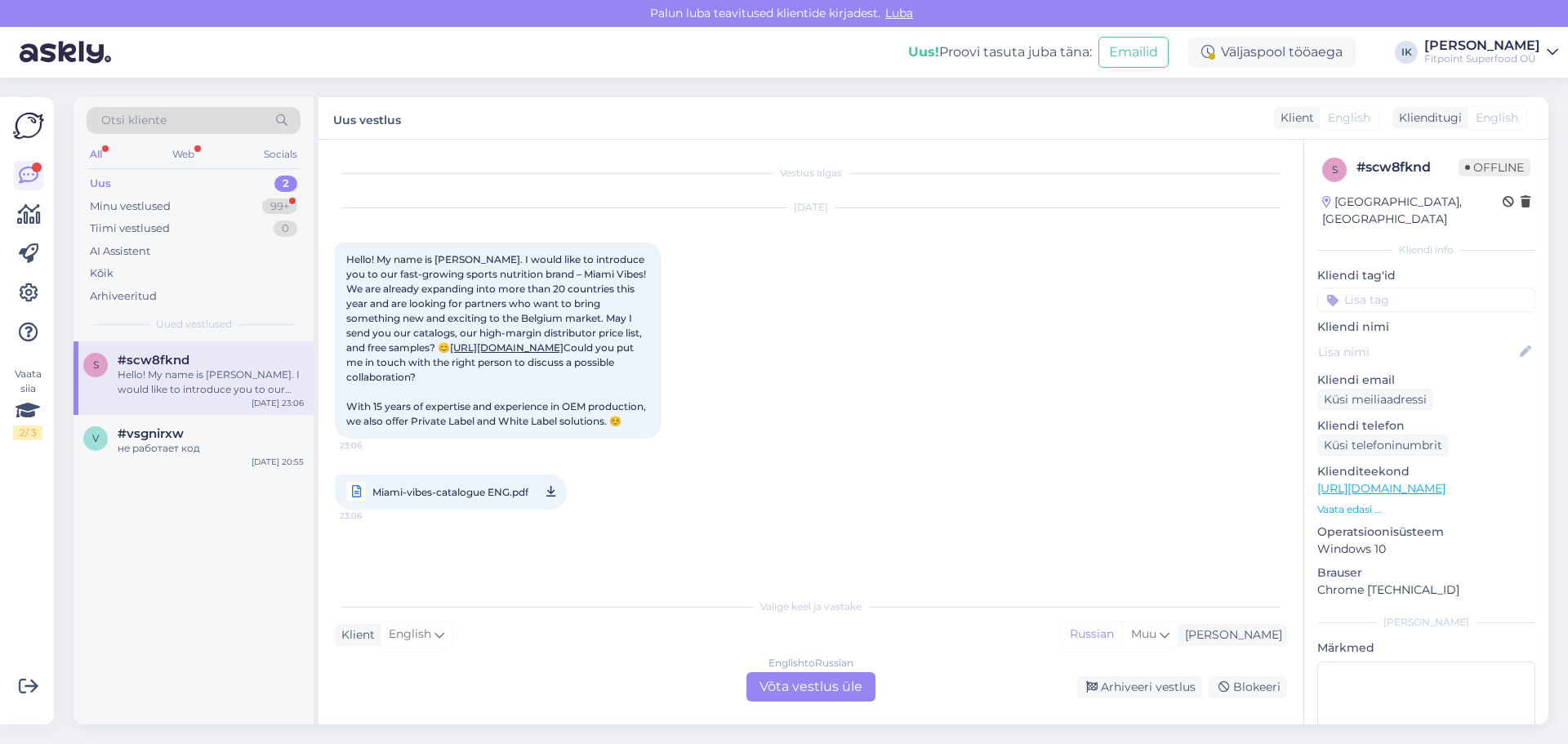
click at [810, 682] on div "English to Russian Võta vestlus üle" at bounding box center [810, 686] width 129 height 30
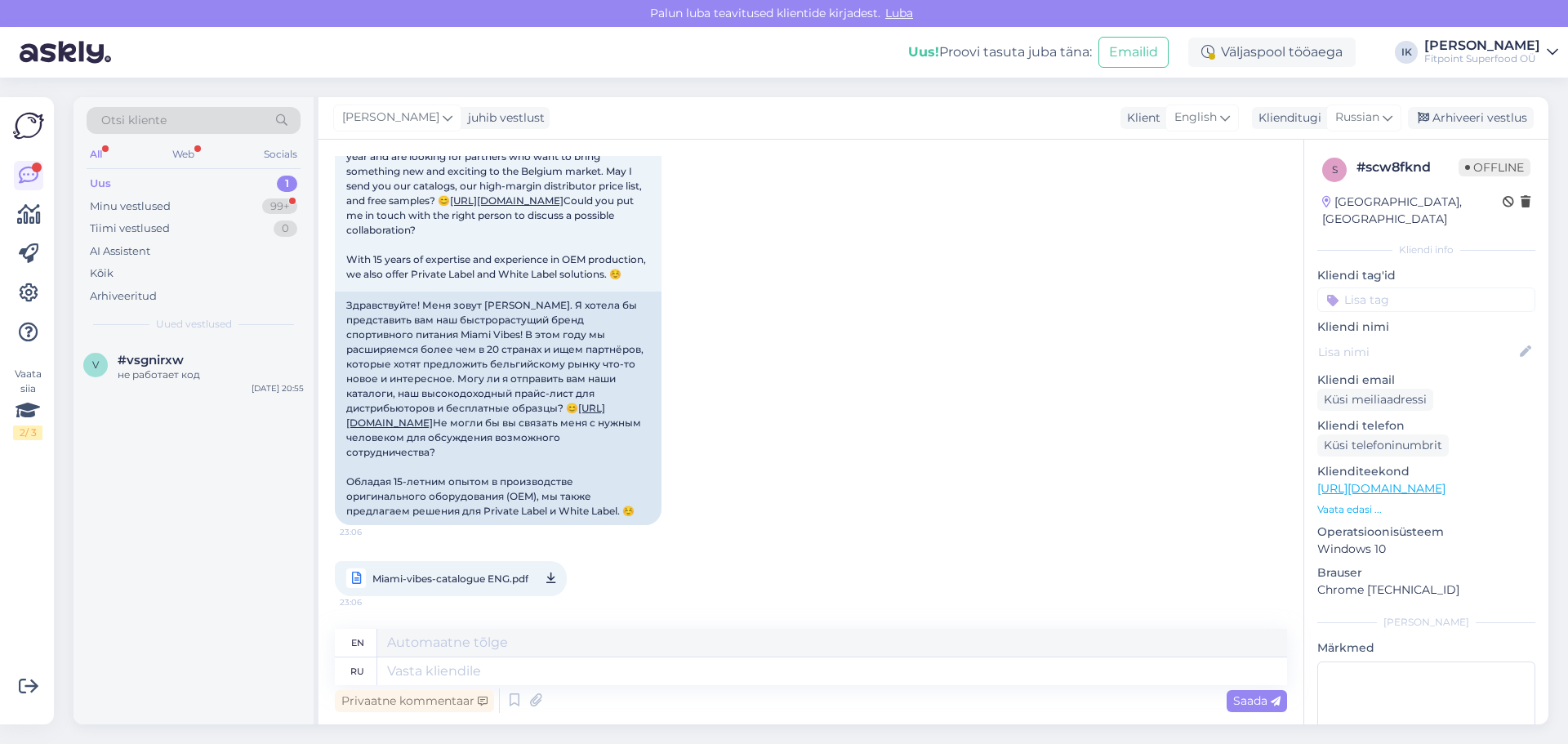
scroll to position [191, 0]
click at [552, 577] on icon at bounding box center [550, 578] width 9 height 20
click at [1196, 491] on div "[DATE] Hello! My name is [PERSON_NAME]. I would like to introduce you to our fa…" at bounding box center [810, 328] width 952 height 570
drag, startPoint x: 642, startPoint y: 512, endPoint x: 347, endPoint y: 290, distance: 369.2
click at [347, 291] on div "Здравствуйте! Меня зовут [PERSON_NAME]. Я хотела бы представить вам наш быстрор…" at bounding box center [498, 407] width 327 height 233
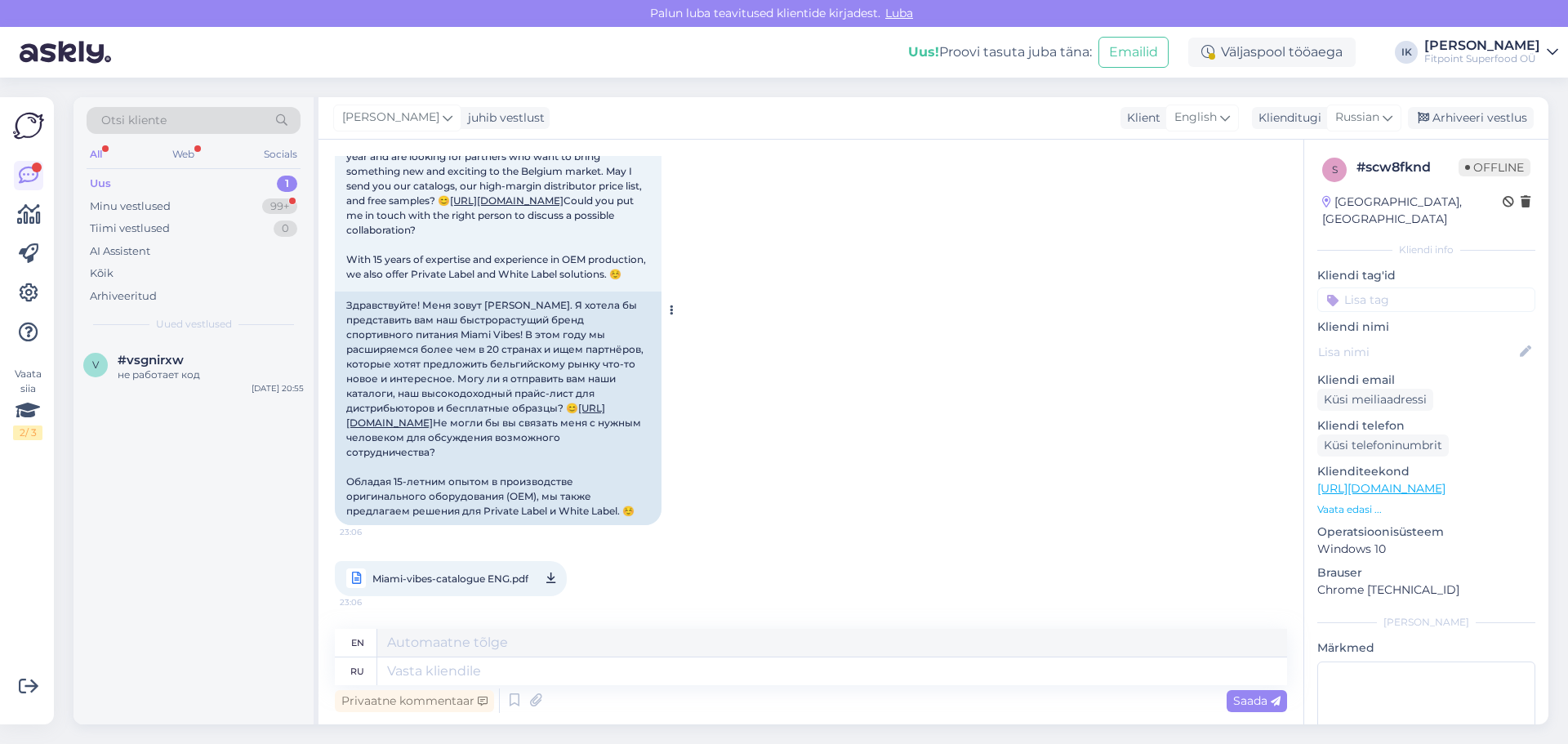
copy div "Loremipsumdo! Sita conse Adipisci. E seddoe te incididuntu lab etd magnaaliquae…"
click at [1245, 393] on div "[DATE] Hello! My name is [PERSON_NAME]. I would like to introduce you to our fa…" at bounding box center [810, 328] width 952 height 570
click at [688, 676] on textarea at bounding box center [831, 670] width 909 height 28
type textarea "Здравствуйте!"
type textarea "Hello!"
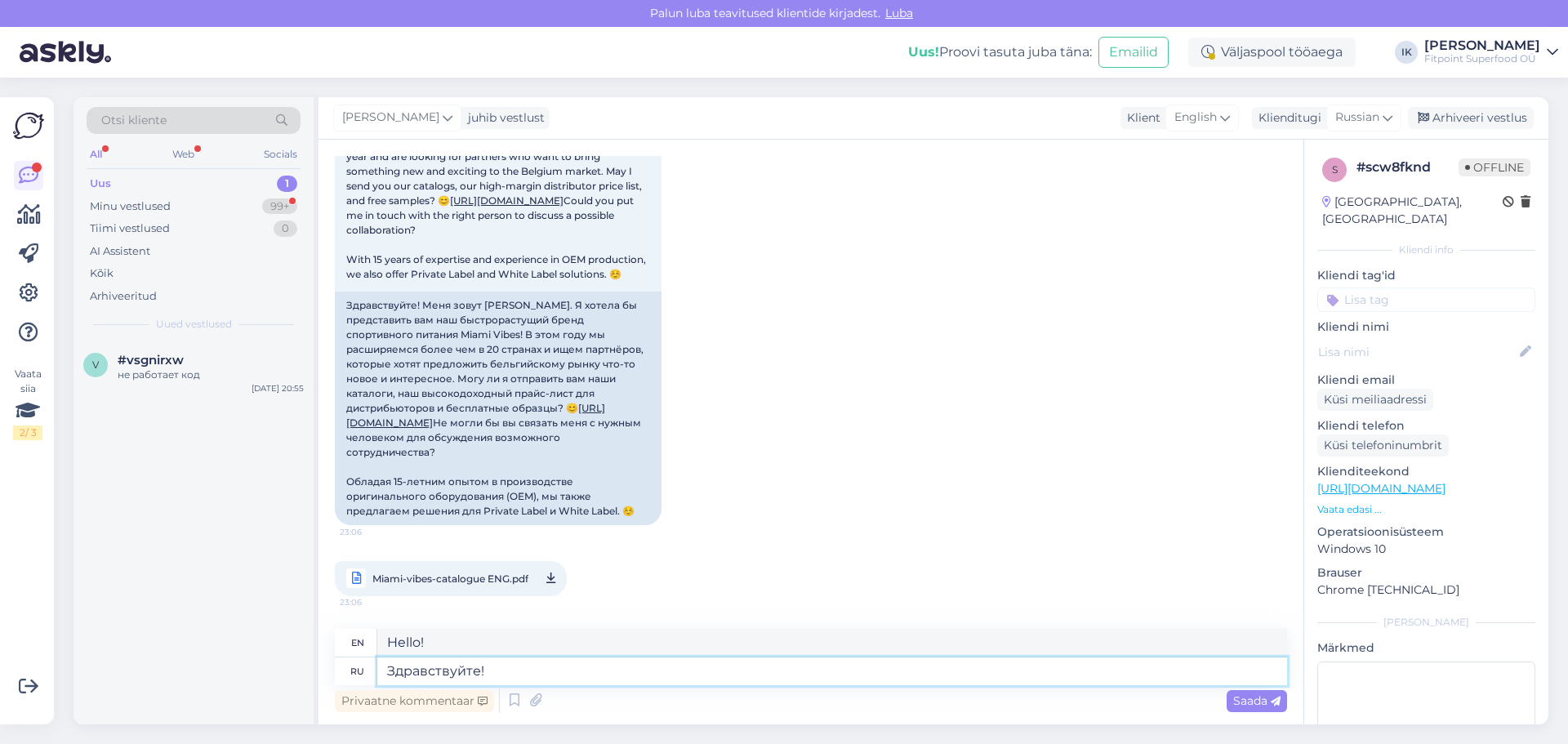
paste textarea "[PERSON_NAME] за предложение и интерес к сотрудничеству. Все материалы (каталог…"
type textarea "Здравствуйте! [PERSON_NAME] за предложение и интерес к сотрудничеству. Все мате…"
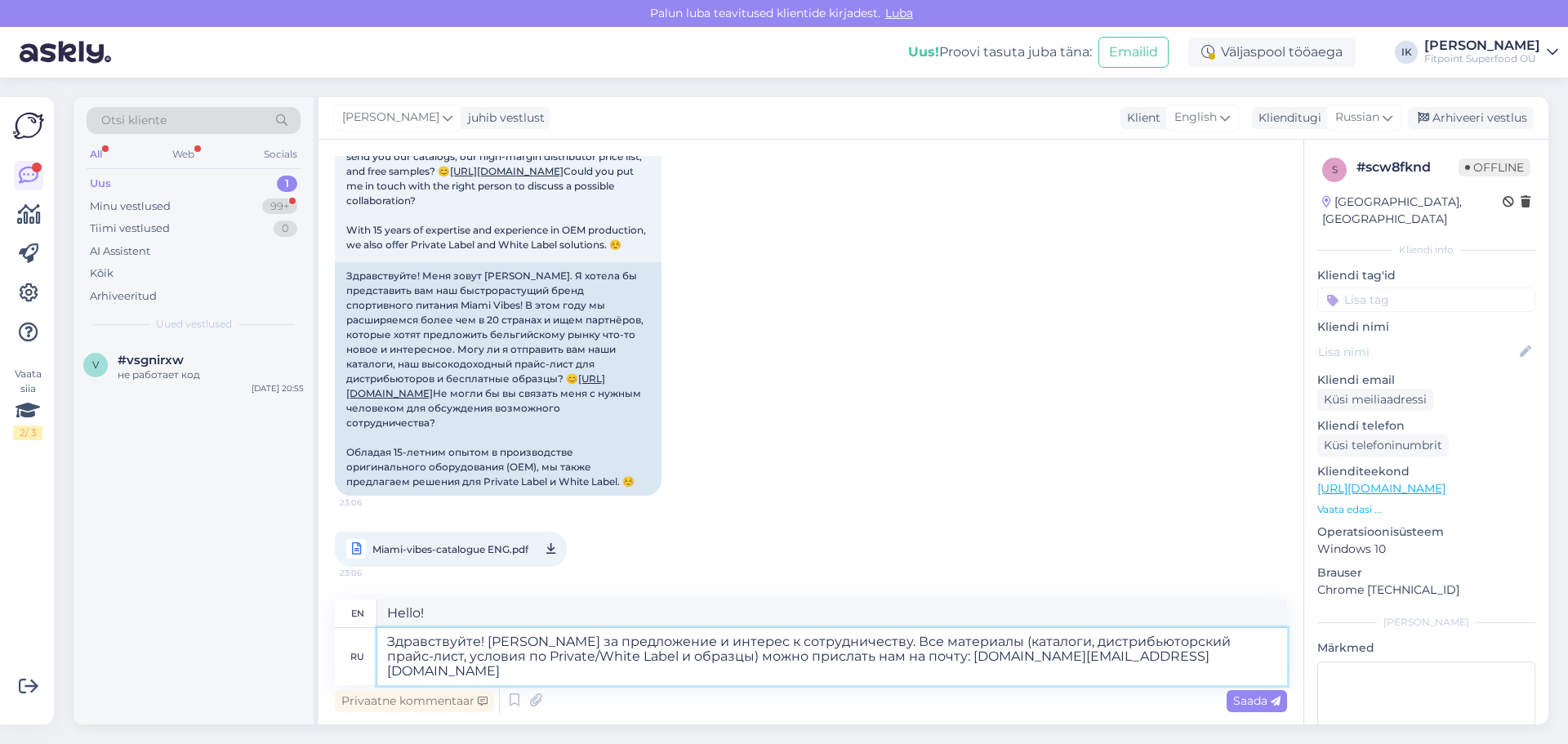
type textarea "Hello! Thank you for your offer and interest in cooperation. All materials (cat…"
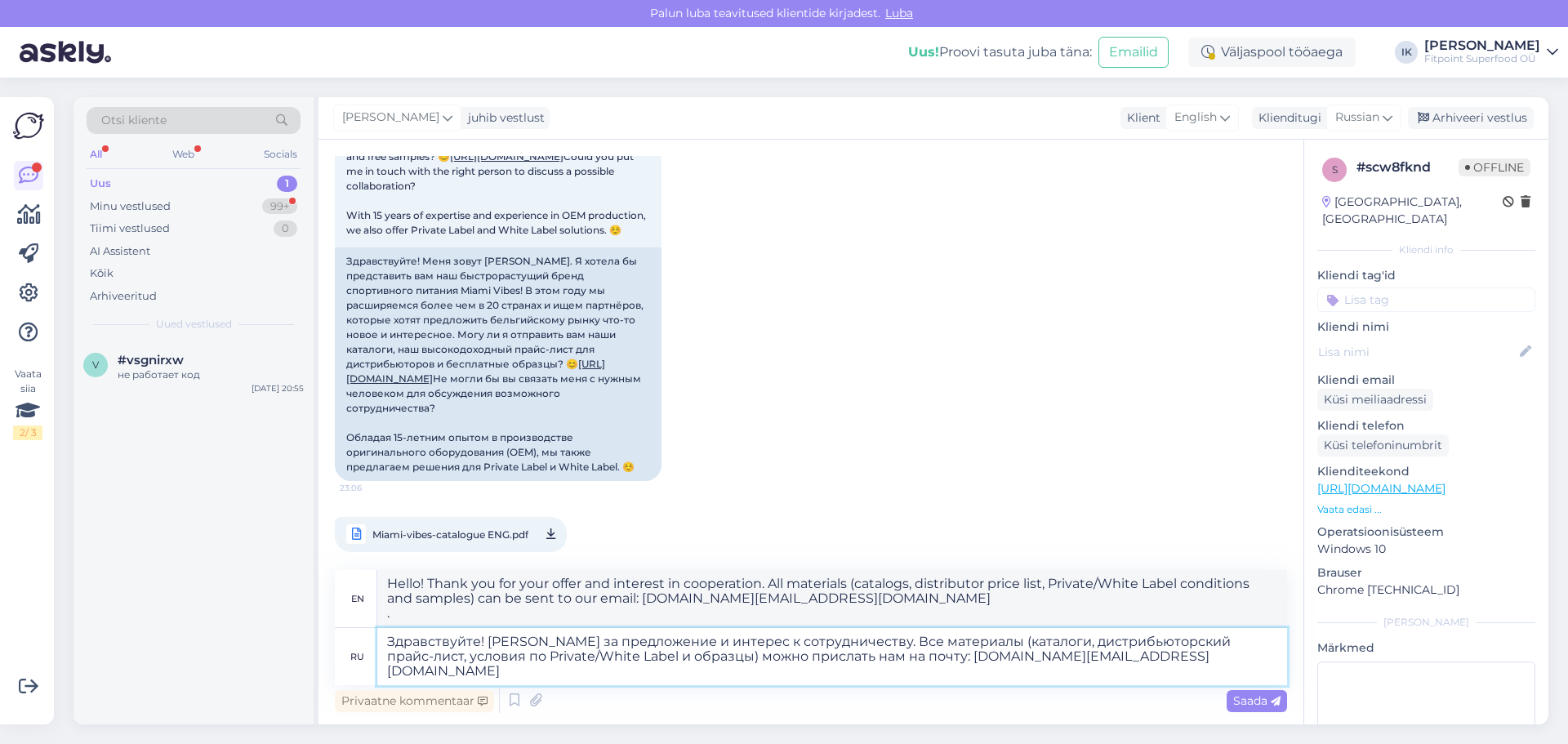
drag, startPoint x: 678, startPoint y: 660, endPoint x: 971, endPoint y: 633, distance: 294.2
click at [971, 633] on textarea "Здравствуйте! [PERSON_NAME] за предложение и интерес к сотрудничеству. Все мате…" at bounding box center [831, 657] width 909 height 58
type textarea "Здравствуйте! [PERSON_NAME] за предложение и интерес к сотрудничеству. Все мате…"
type textarea "Hello! Thank you for your offer and interest in cooperation. All materials can …"
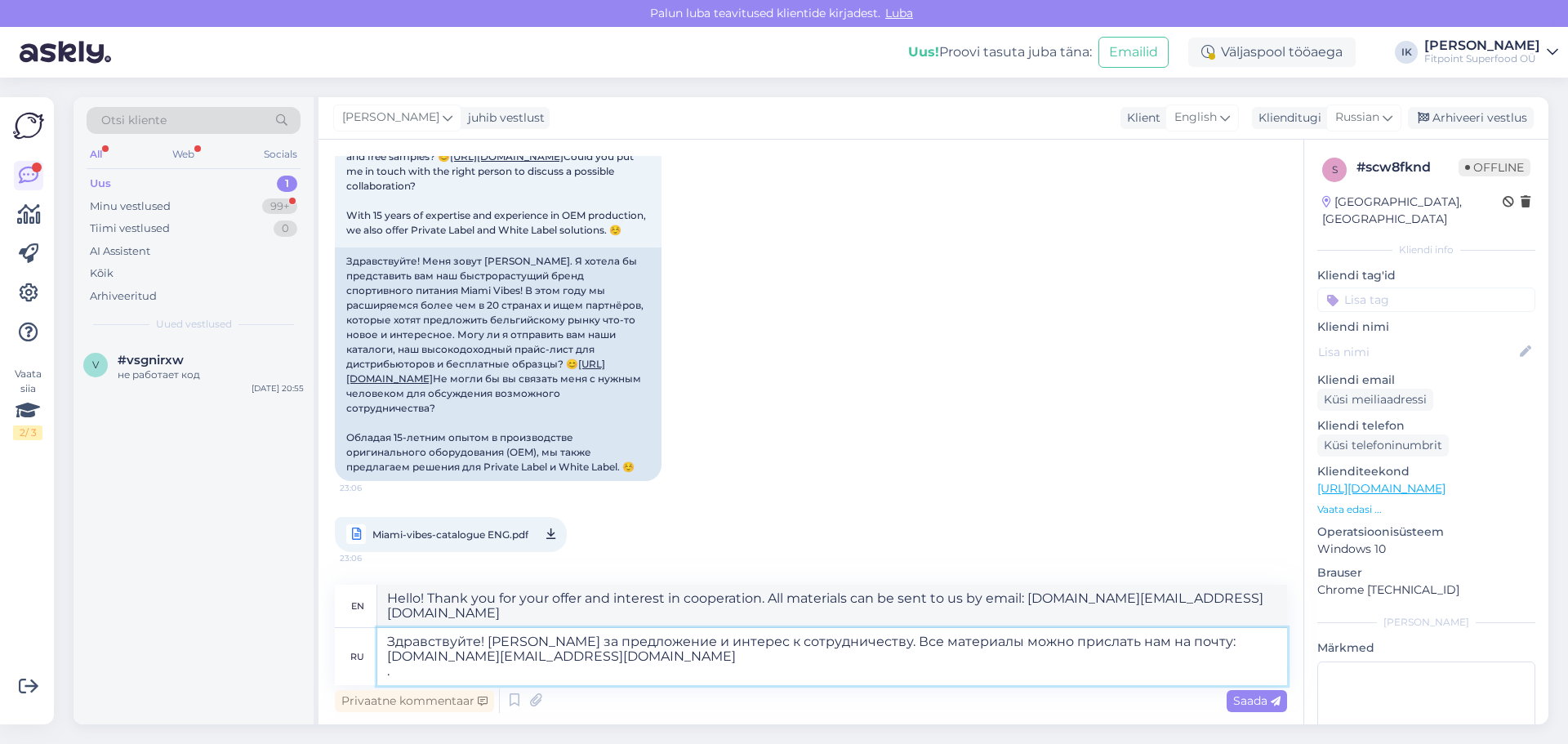
drag, startPoint x: 426, startPoint y: 670, endPoint x: 360, endPoint y: 667, distance: 66.1
click at [360, 667] on div "ru Здравствуйте! [PERSON_NAME] за предложение и интерес к сотрудничеству. Все м…" at bounding box center [810, 657] width 952 height 58
type textarea "Здравствуйте! [PERSON_NAME] за предложение и интерес к сотрудничеству. Все мате…"
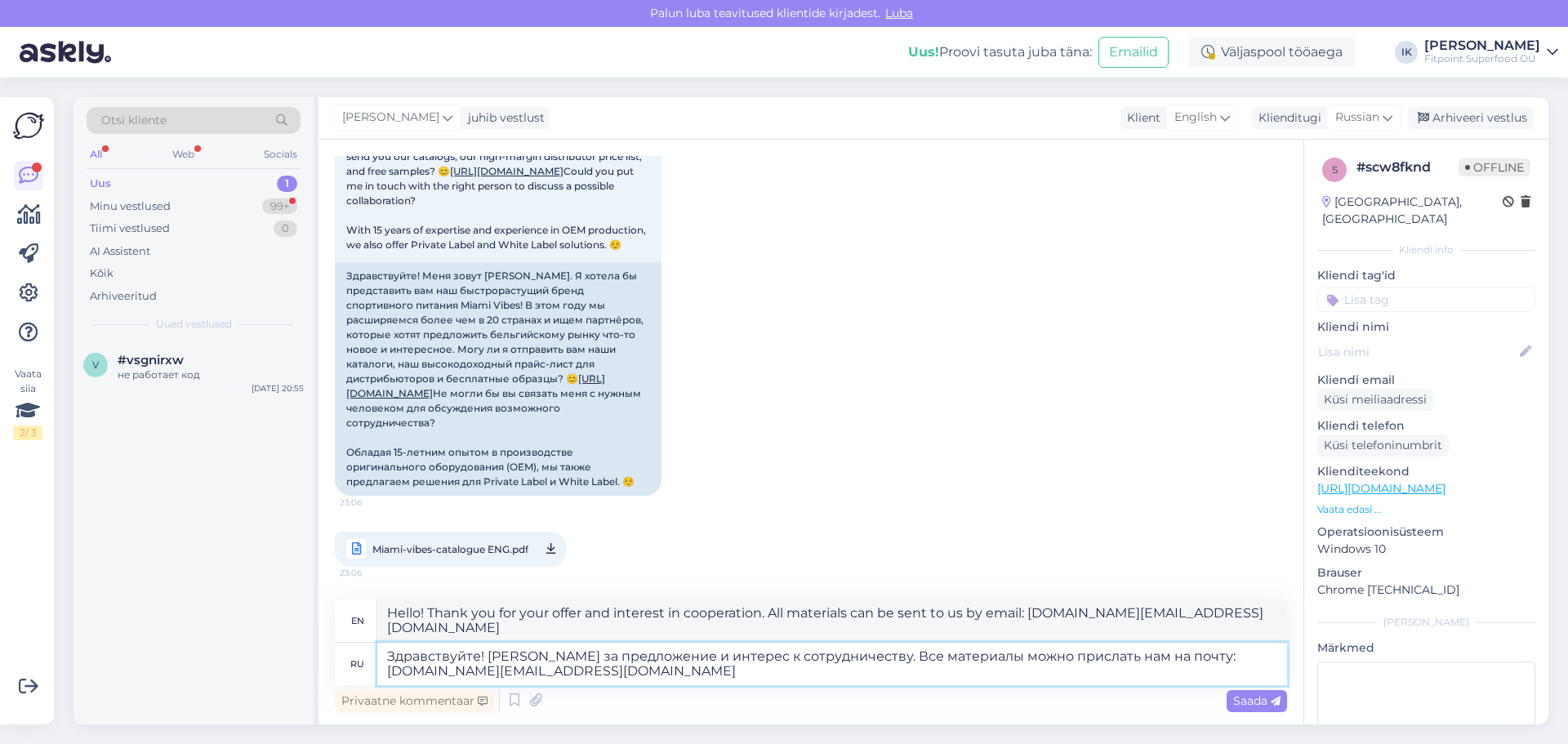
type textarea "Hello! Thank you for your offer and interest in cooperation. All materials can …"
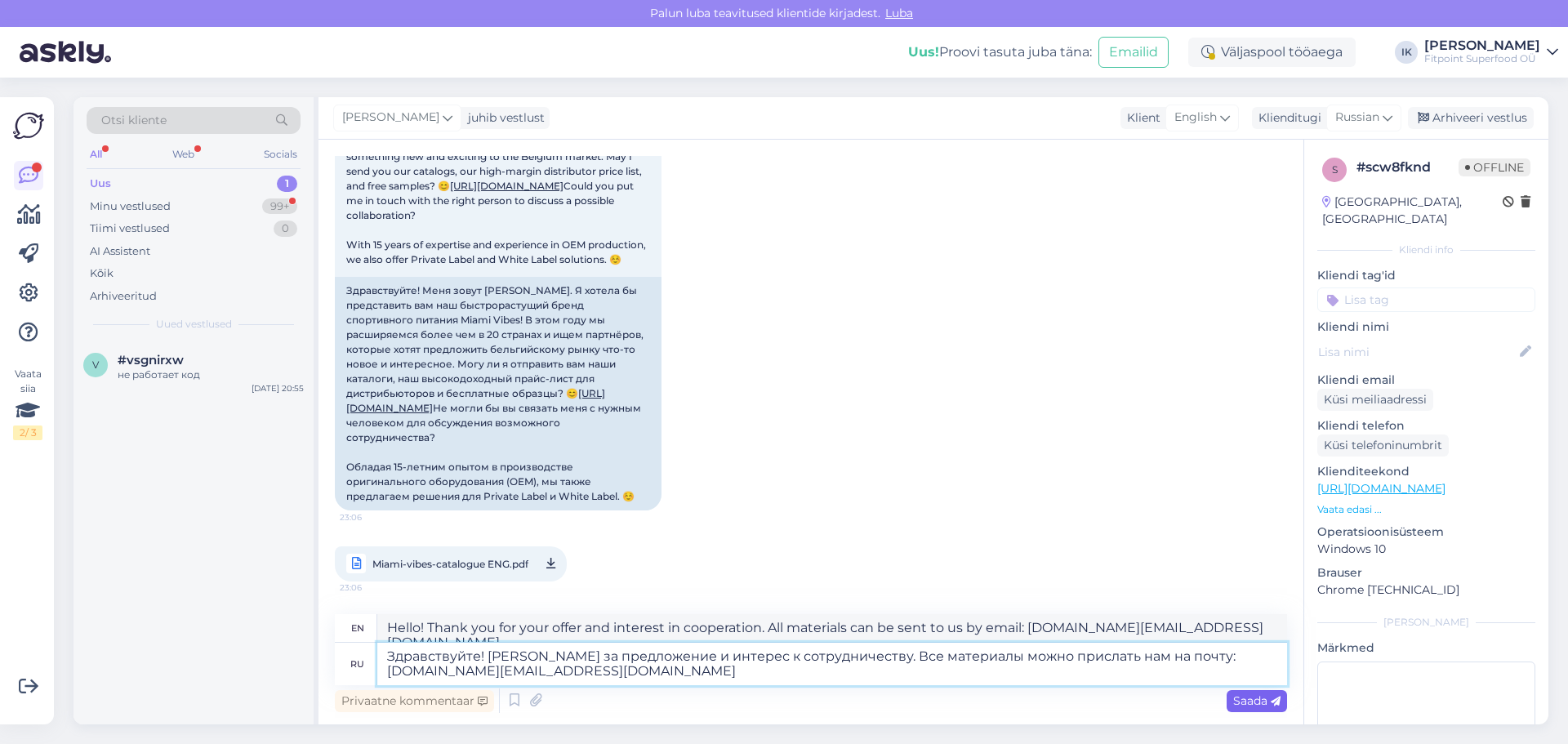
type textarea "Здравствуйте! [PERSON_NAME] за предложение и интерес к сотрудничеству. Все мате…"
click at [1272, 702] on icon at bounding box center [1275, 701] width 10 height 10
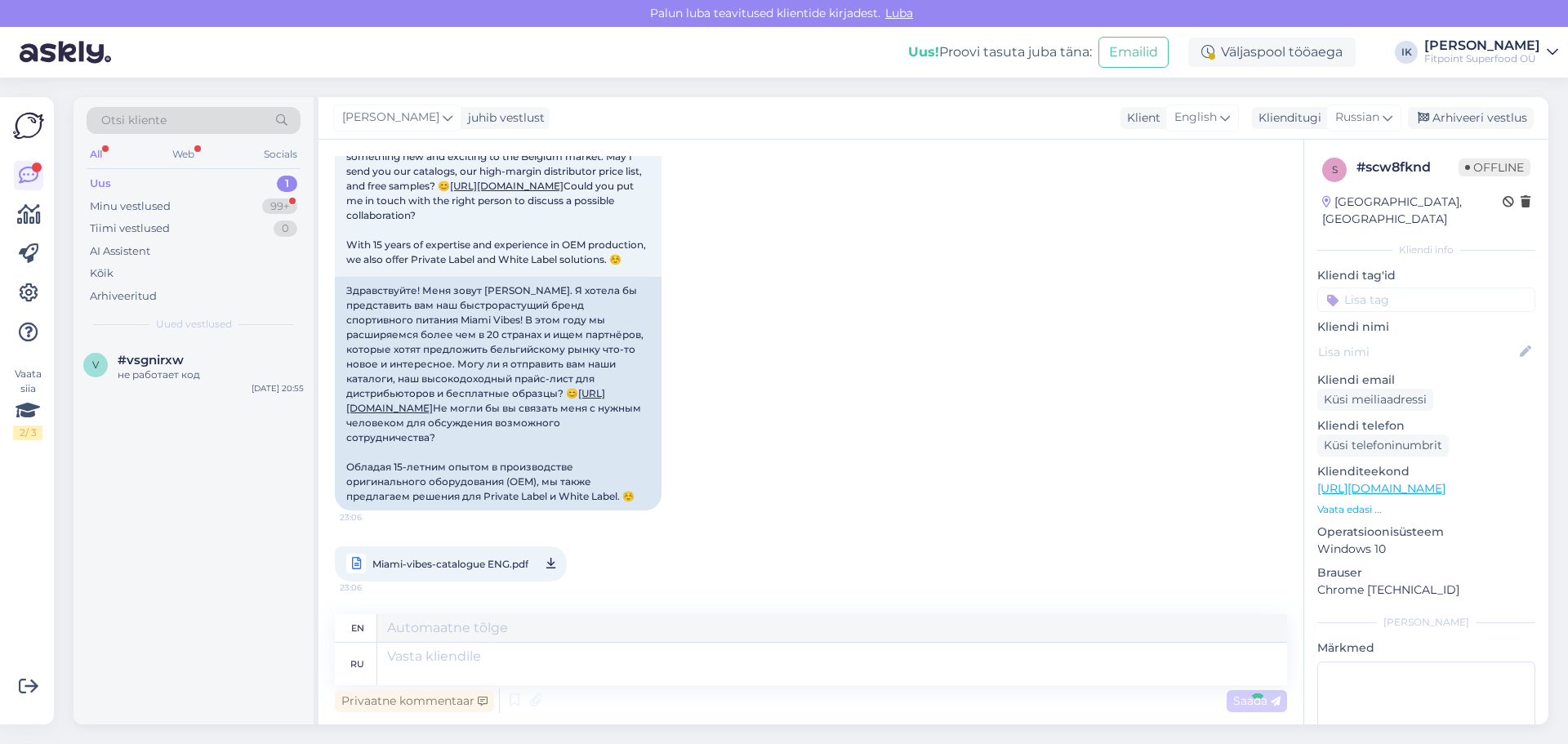
scroll to position [382, 0]
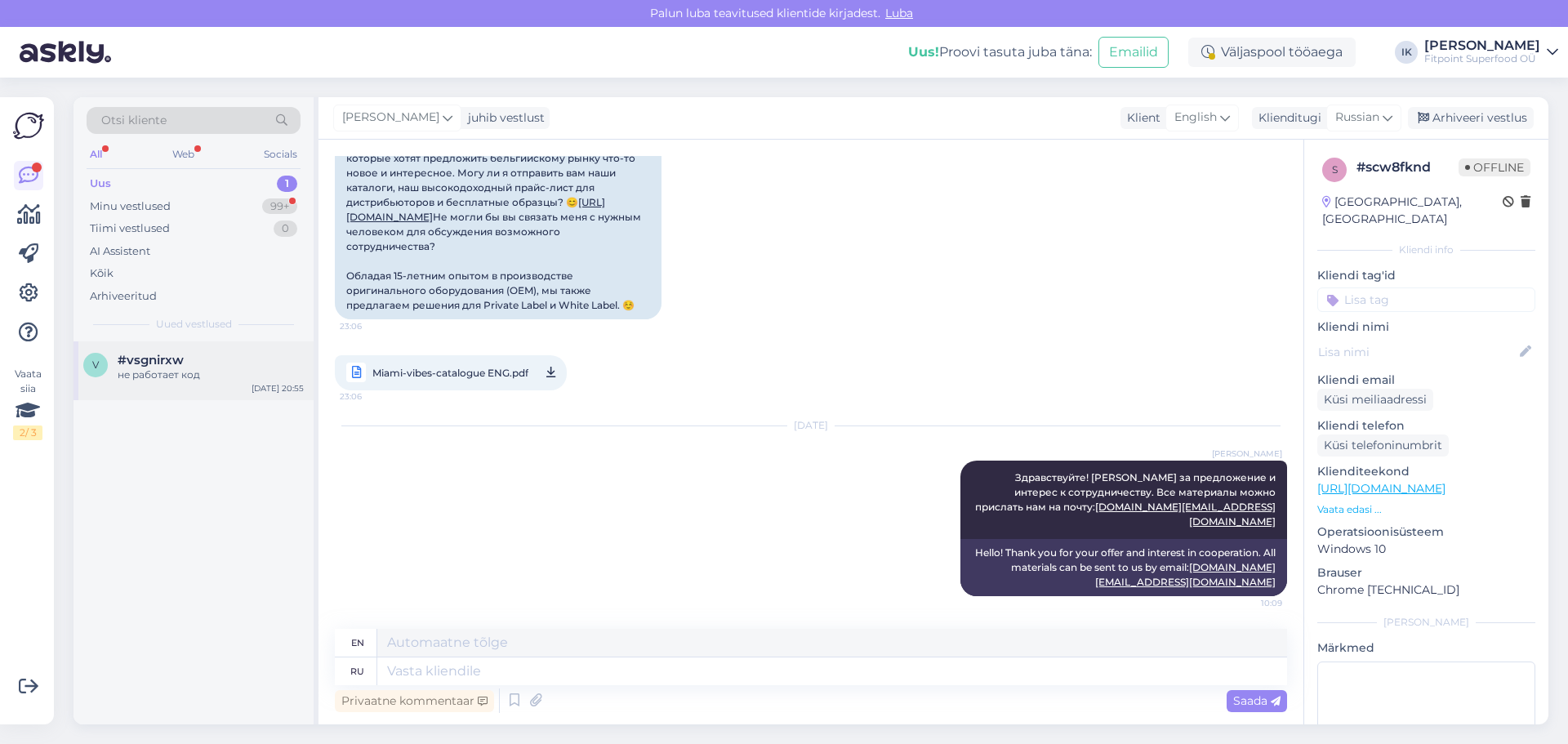
click at [274, 378] on div "не работает код" at bounding box center [211, 374] width 186 height 14
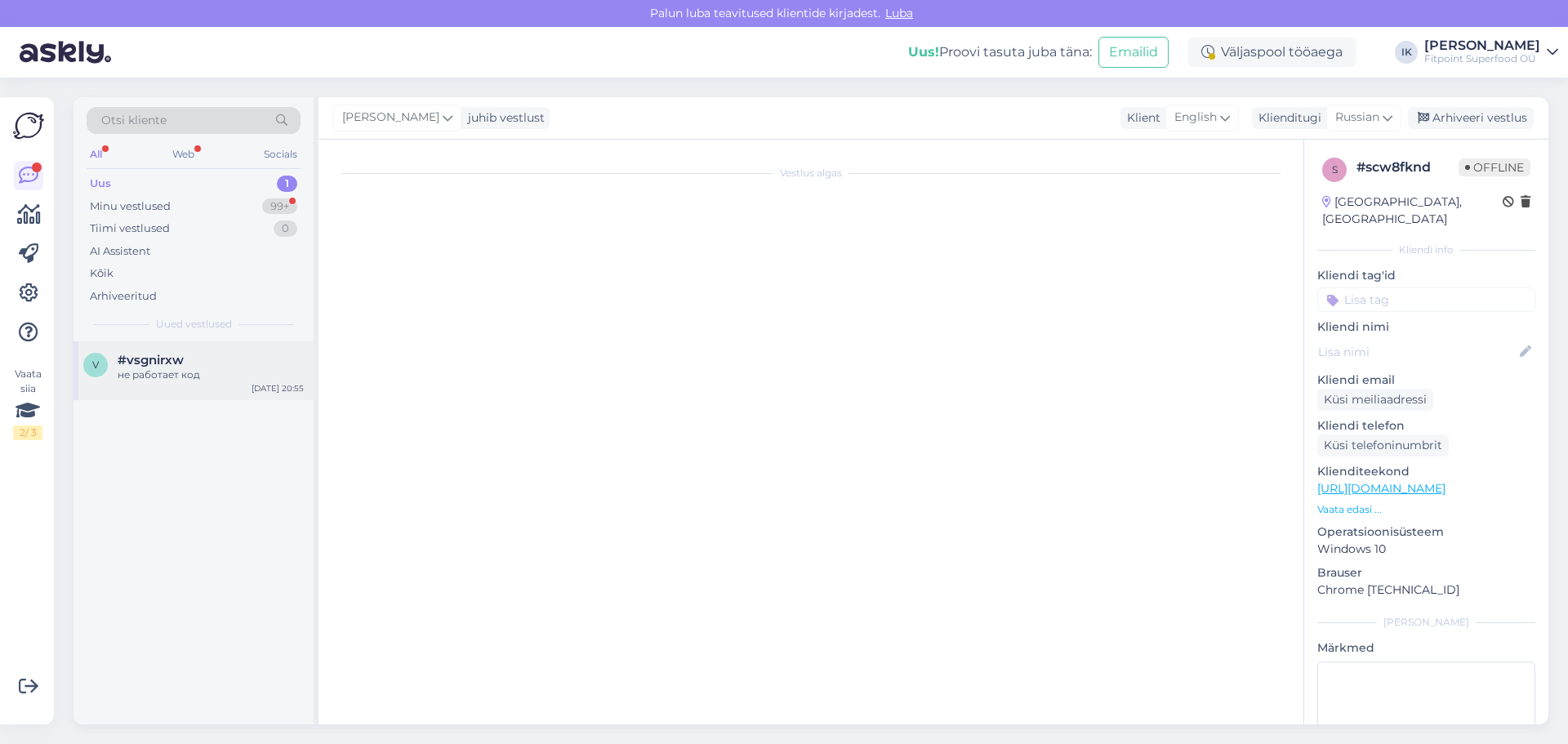
scroll to position [0, 0]
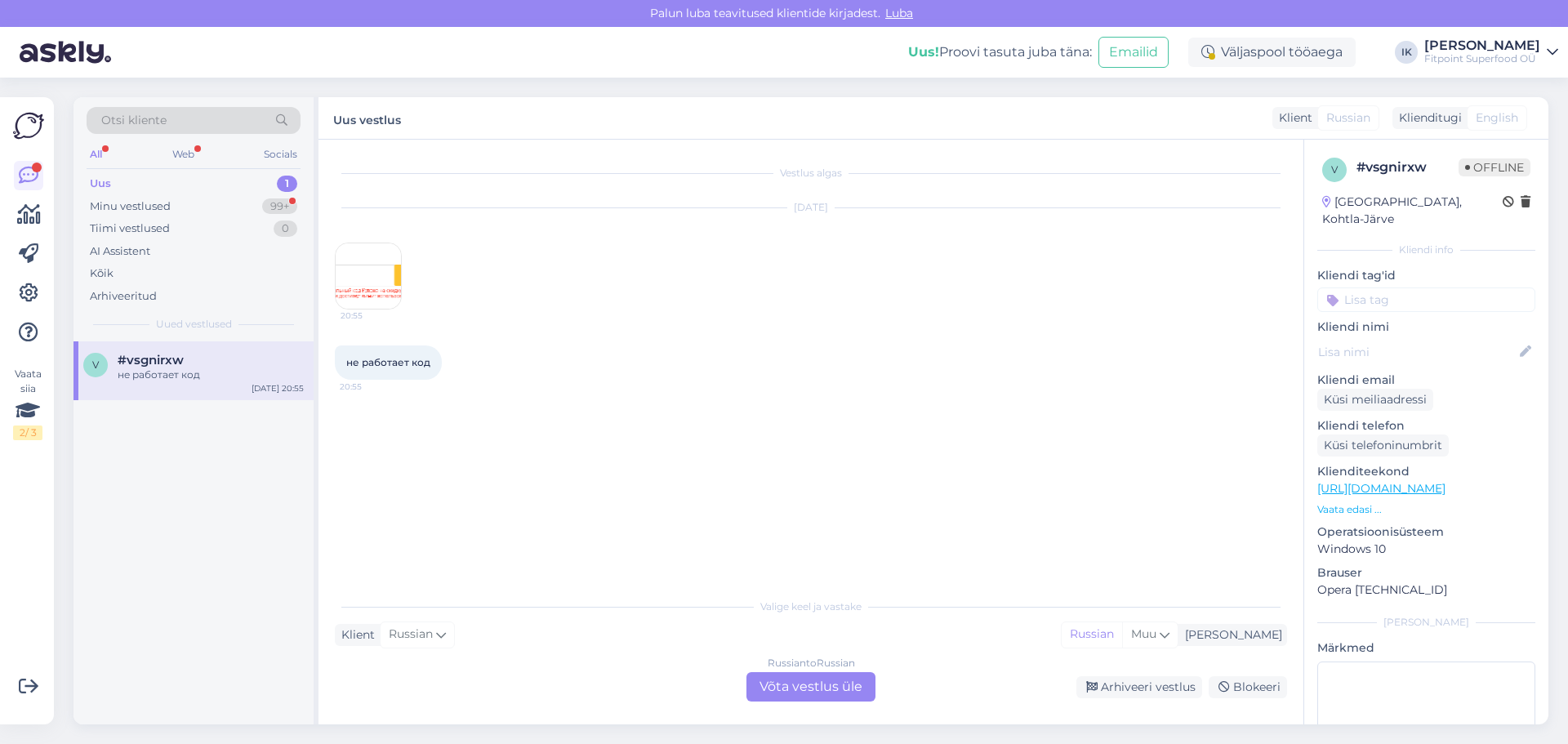
click at [378, 289] on img at bounding box center [368, 276] width 65 height 65
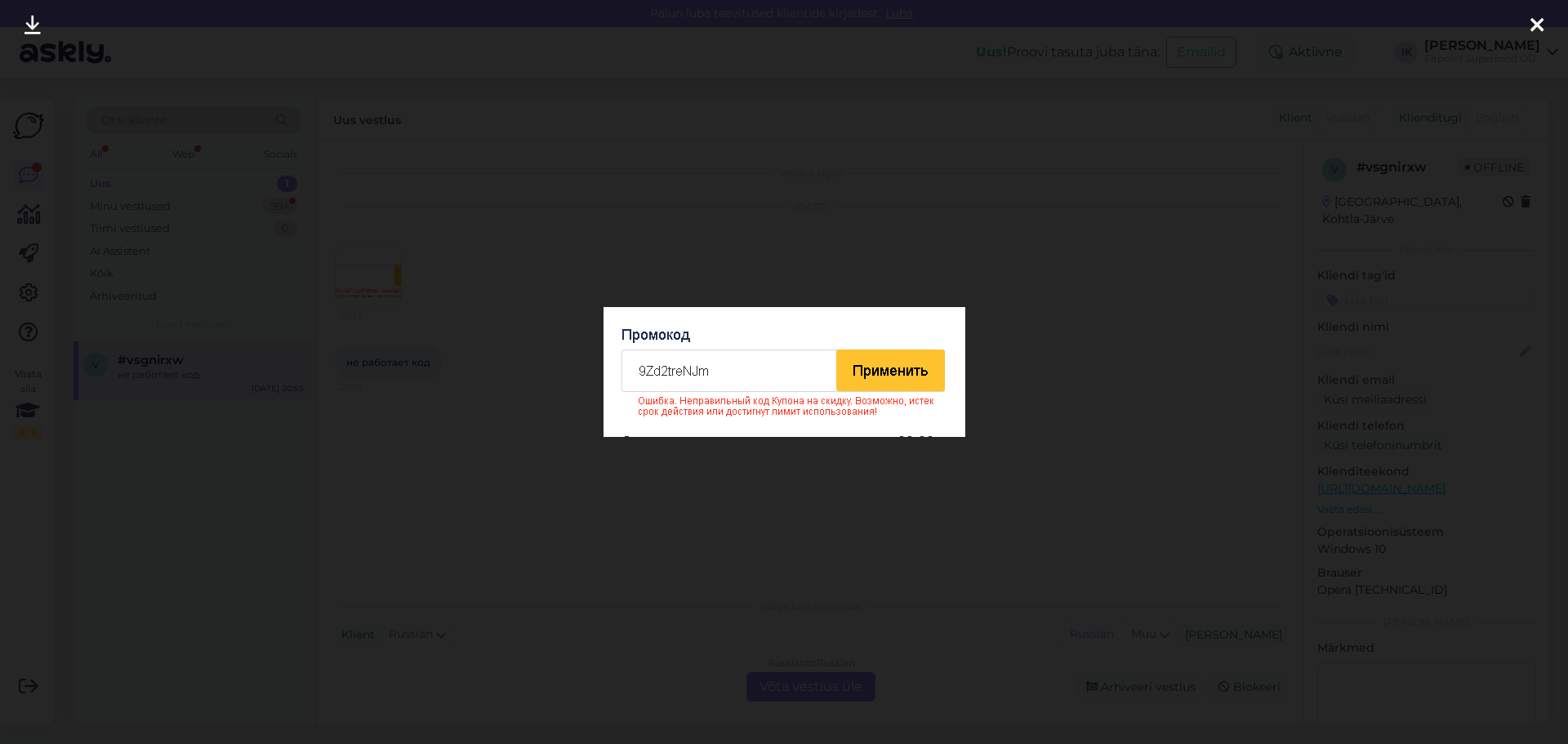
click at [815, 226] on div at bounding box center [784, 372] width 1568 height 744
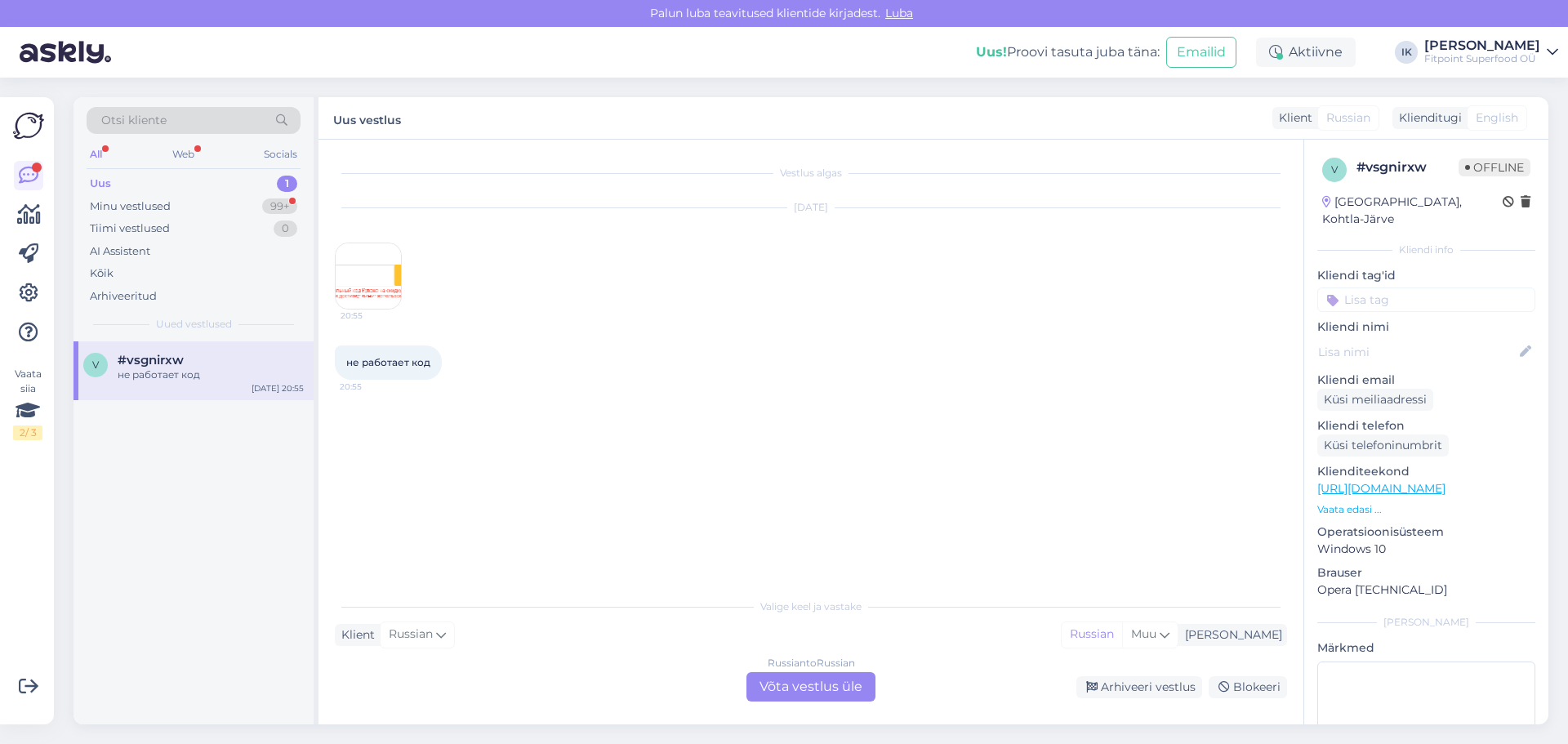
click at [806, 700] on div "Russian to Russian Võta vestlus üle" at bounding box center [810, 686] width 129 height 30
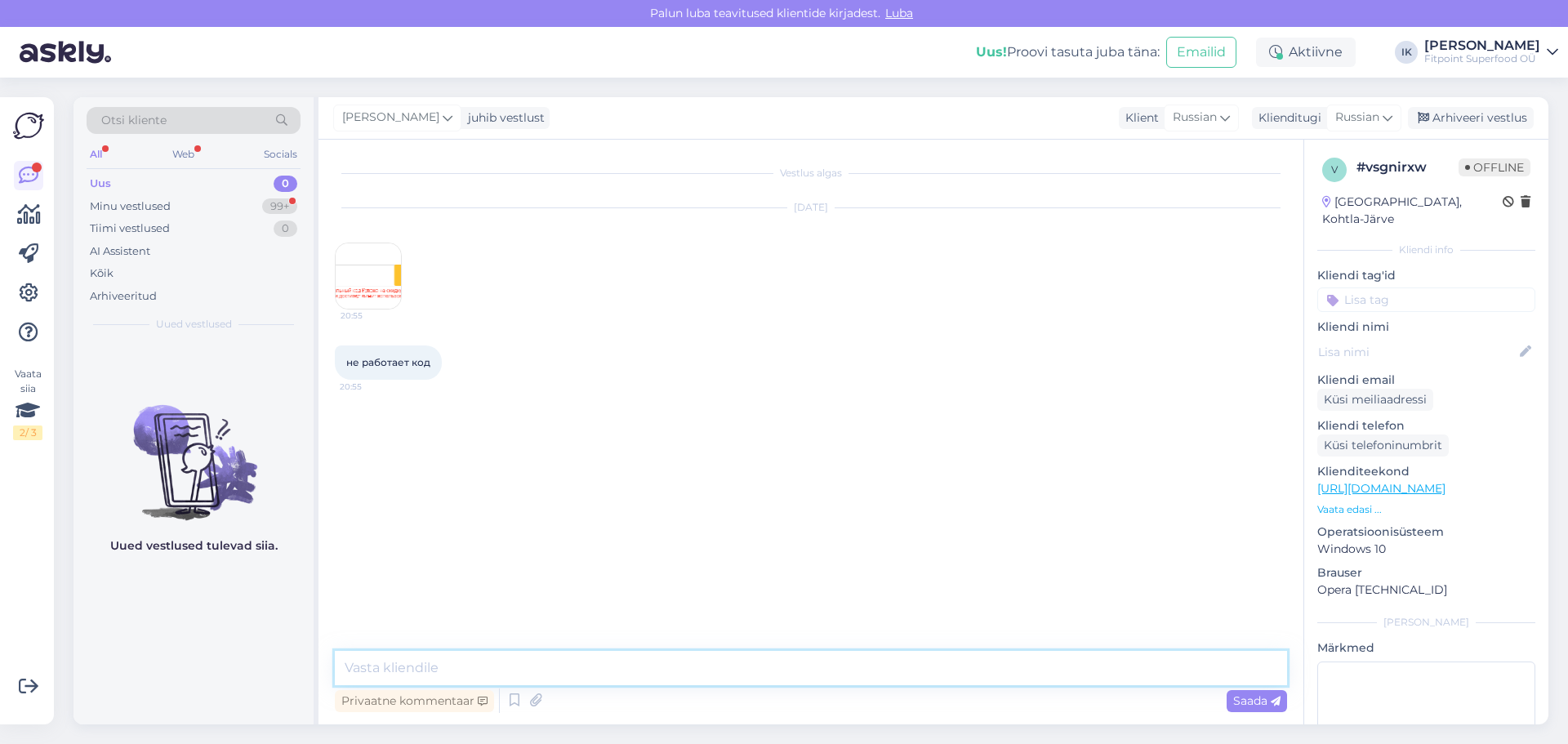
click at [814, 676] on textarea at bounding box center [810, 668] width 952 height 35
type textarea "Здравствуйте! Пришлите мне письмо, которое Вы получили, а также свою почту, что…"
click at [1256, 701] on span "Saada" at bounding box center [1256, 700] width 47 height 14
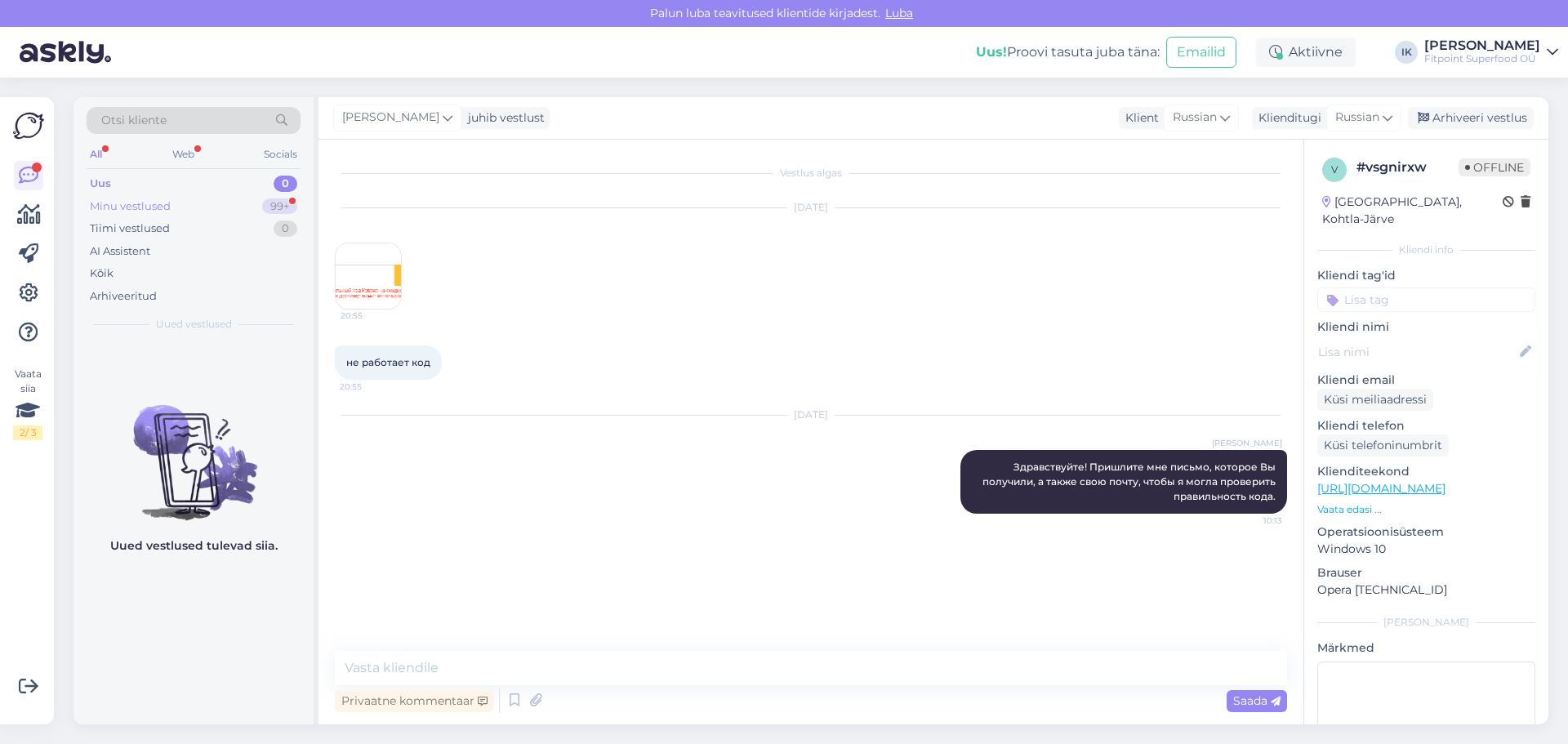
click at [154, 200] on div "Minu vestlused" at bounding box center [130, 206] width 81 height 16
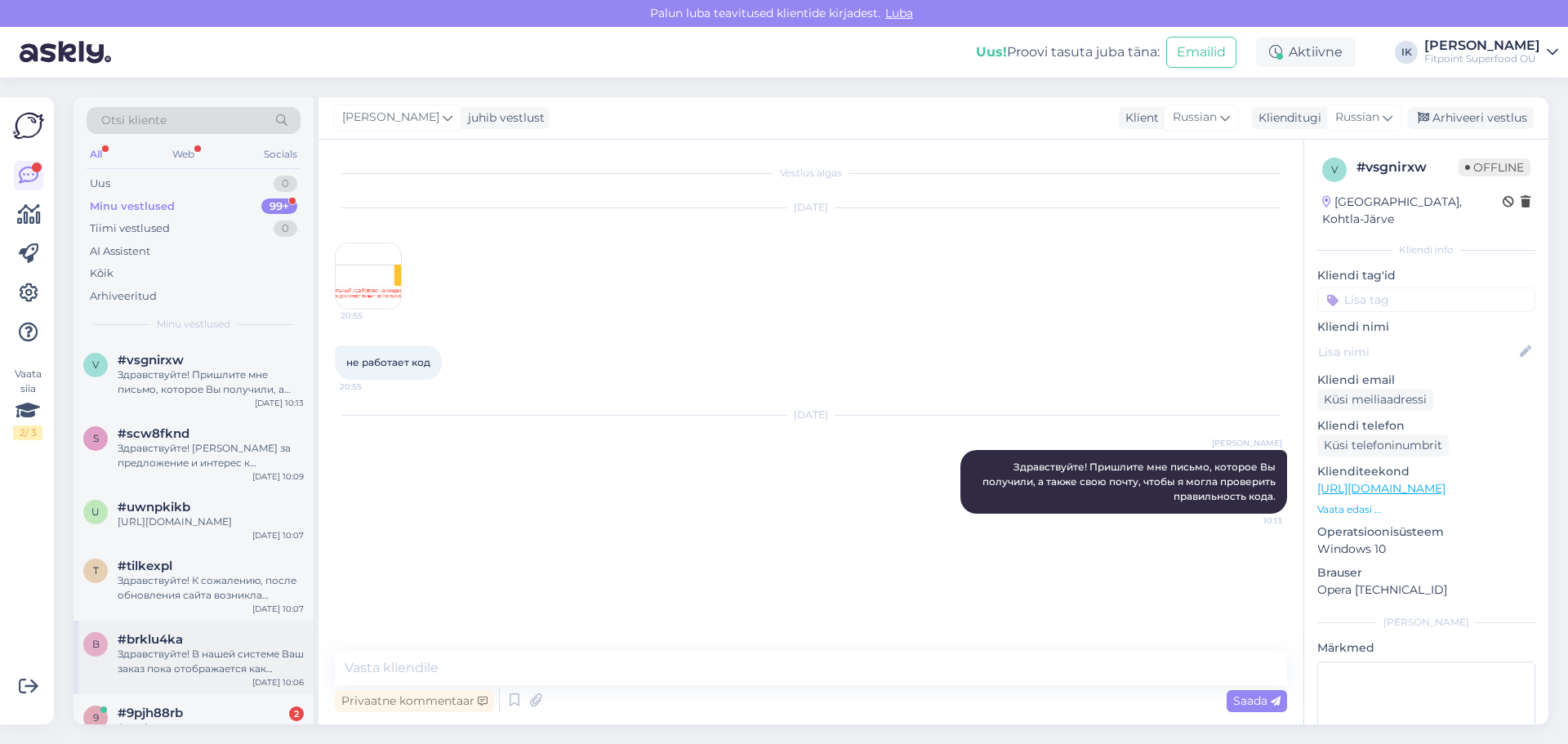
scroll to position [163, 0]
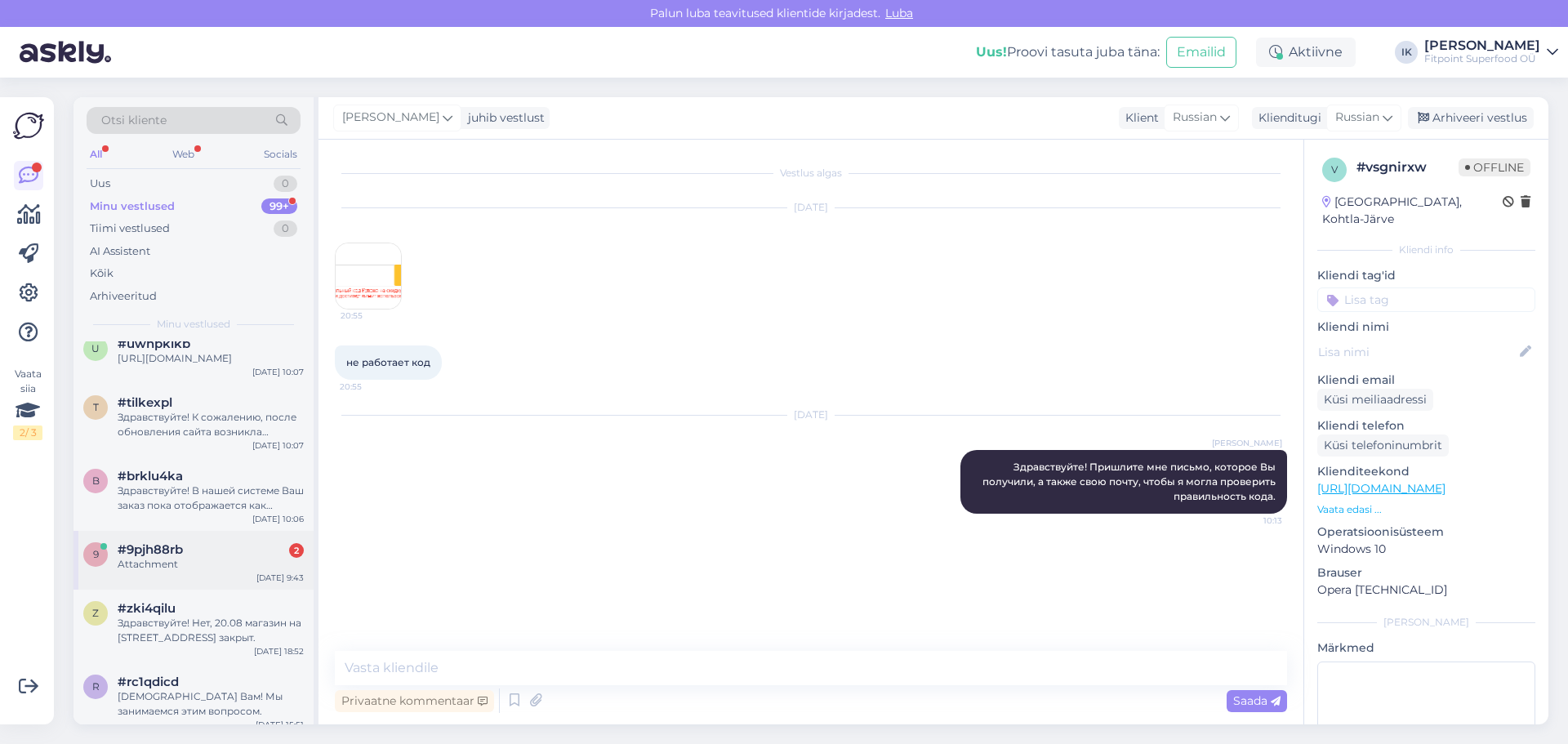
click at [223, 554] on div "#9pjh88rb 2" at bounding box center [211, 548] width 186 height 14
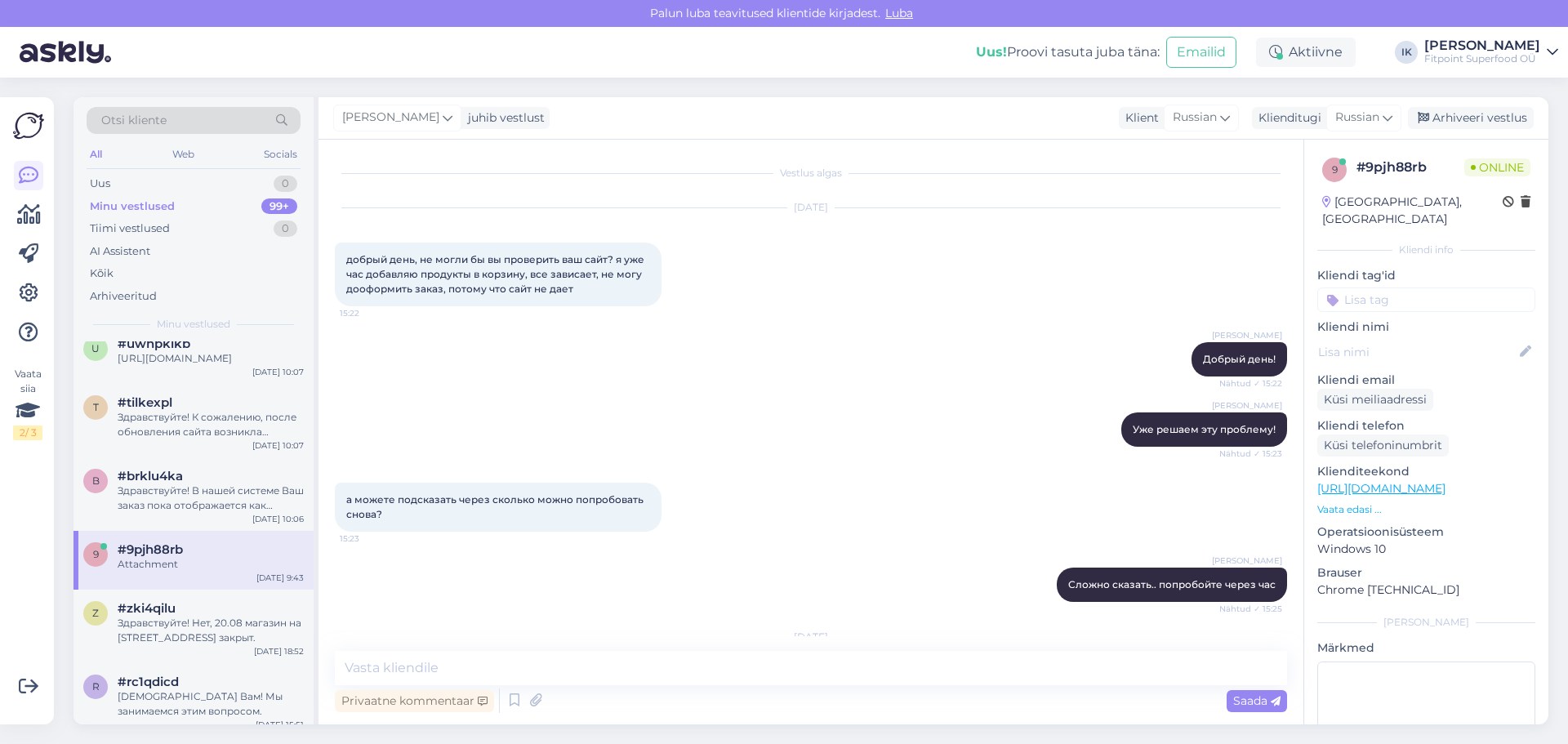
scroll to position [639, 0]
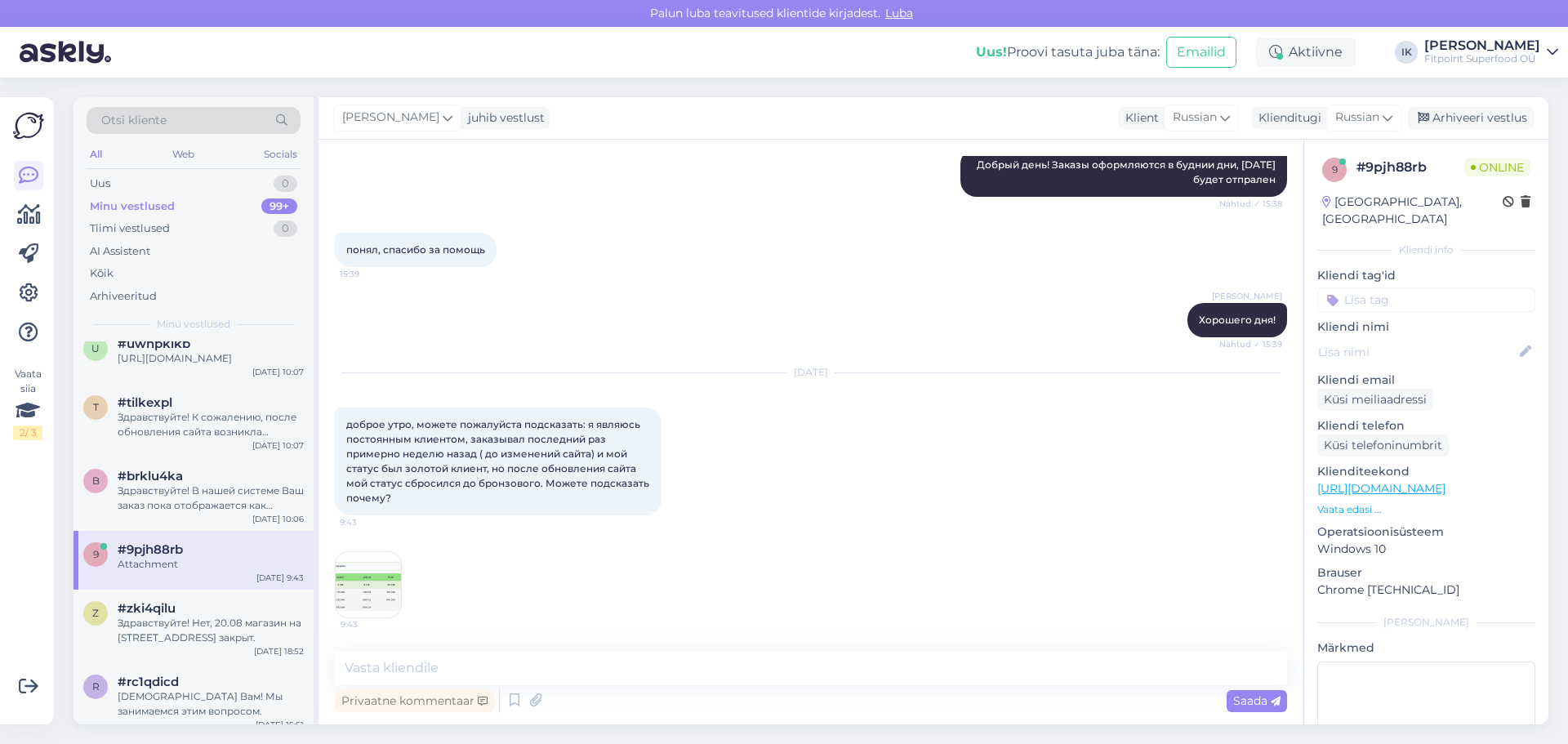
click at [1222, 439] on div "[DATE] доброе утро, можете пожалуйста подсказать: я являюсь постоянным клиентом…" at bounding box center [810, 444] width 952 height 178
click at [829, 678] on textarea at bounding box center [810, 668] width 952 height 35
paste textarea "Здравствуйте! К сожалению, после обновления сайта возникла техническая ошибка, …"
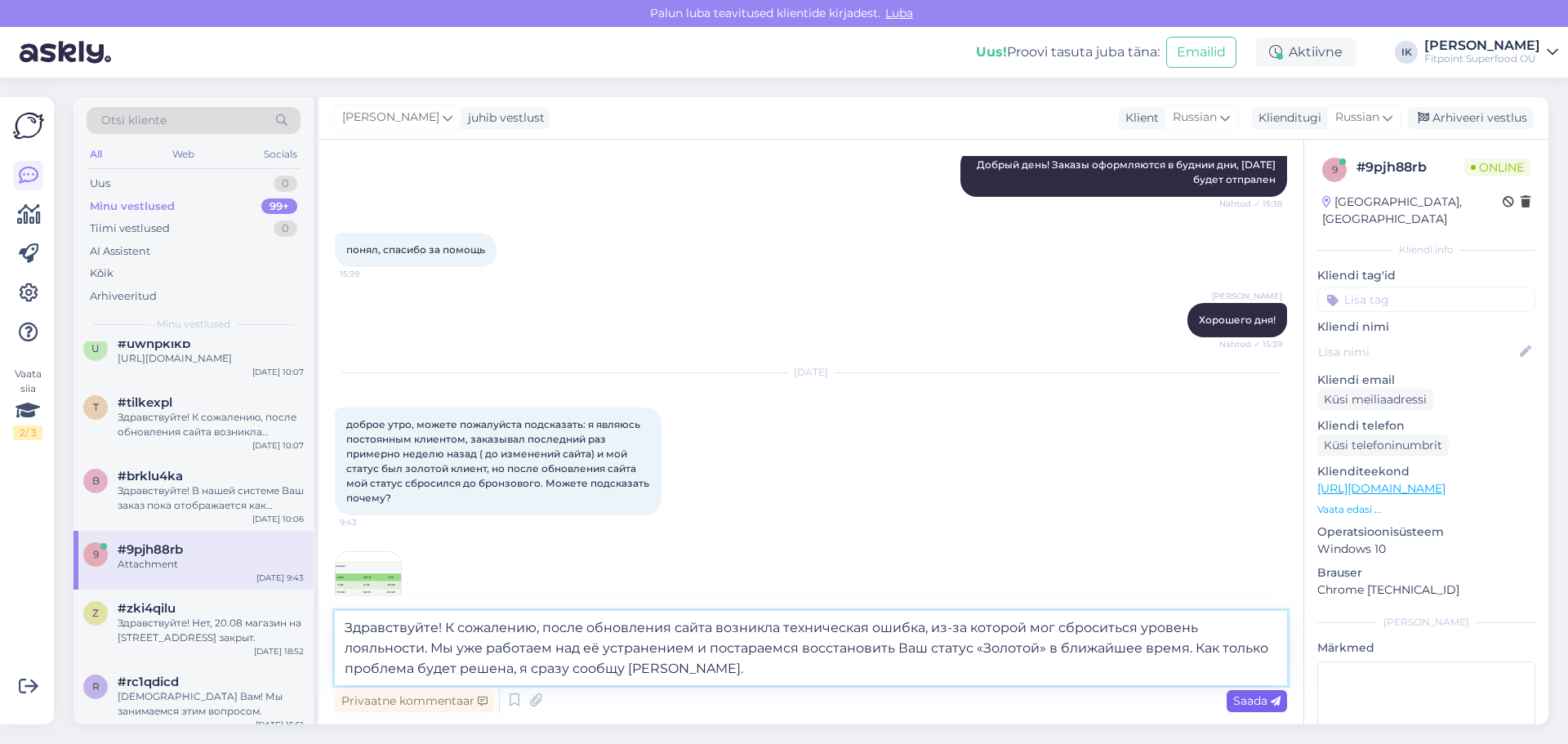
type textarea "Здравствуйте! К сожалению, после обновления сайта возникла техническая ошибка, …"
click at [1244, 701] on span "Saada" at bounding box center [1256, 700] width 47 height 14
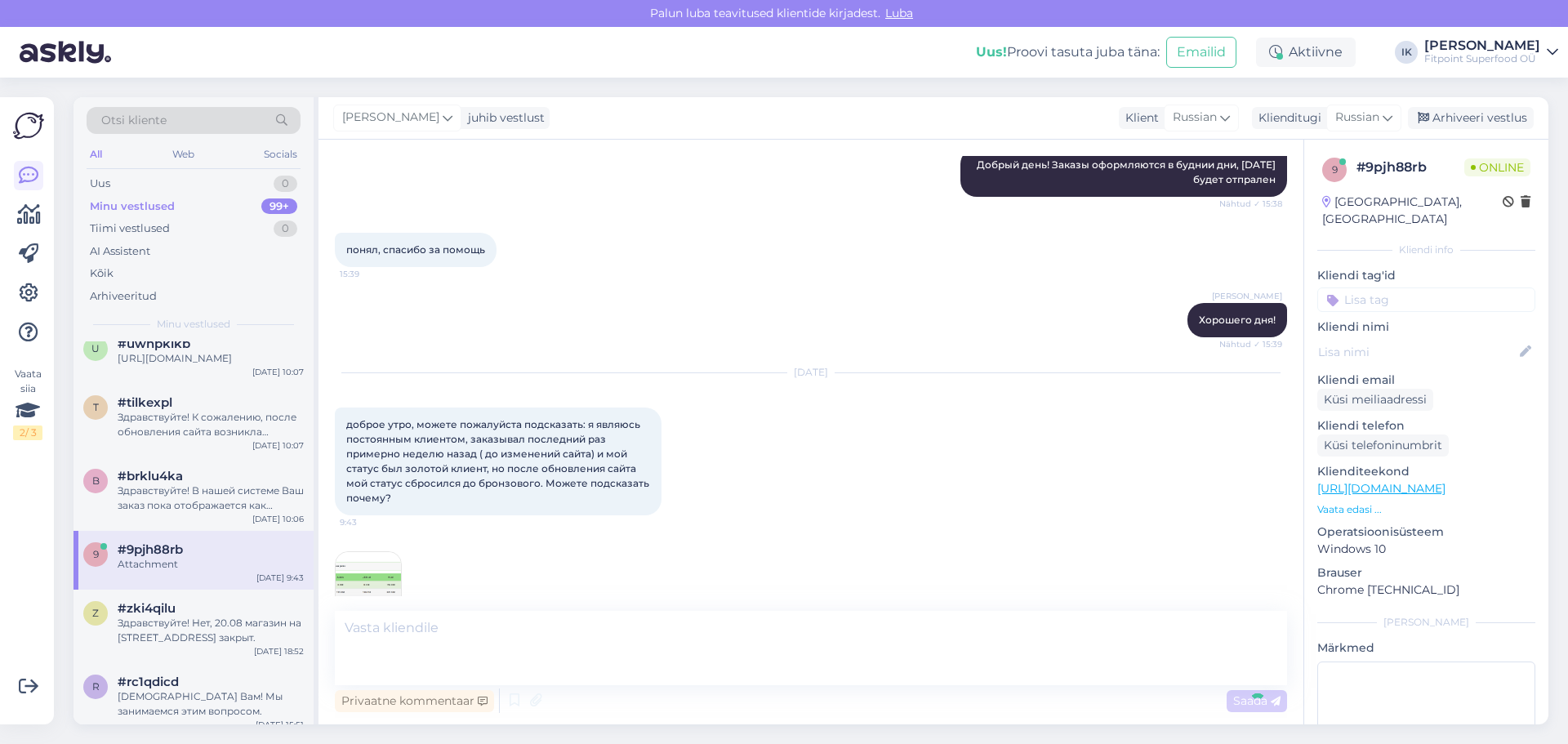
scroll to position [782, 0]
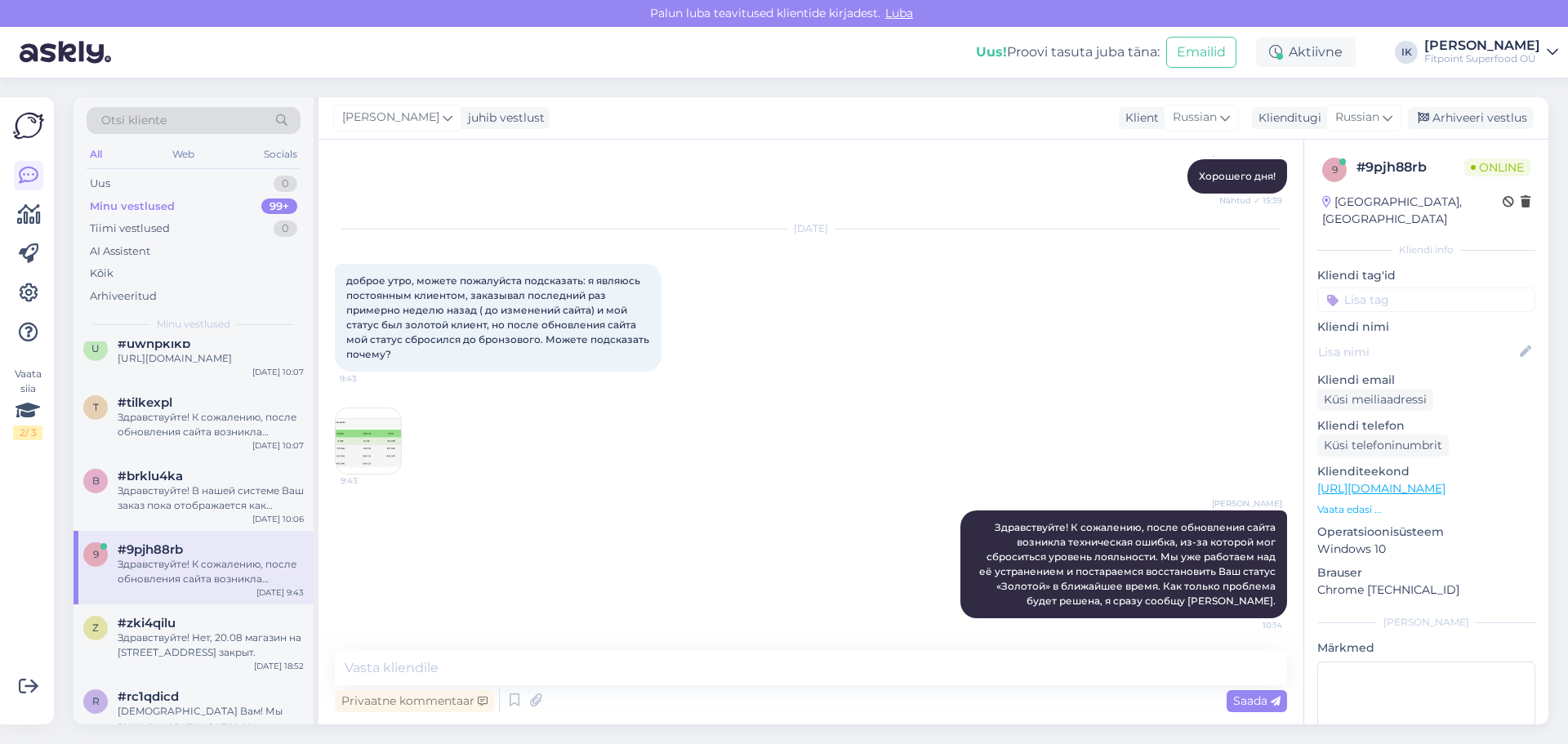
click at [389, 448] on img at bounding box center [368, 441] width 65 height 65
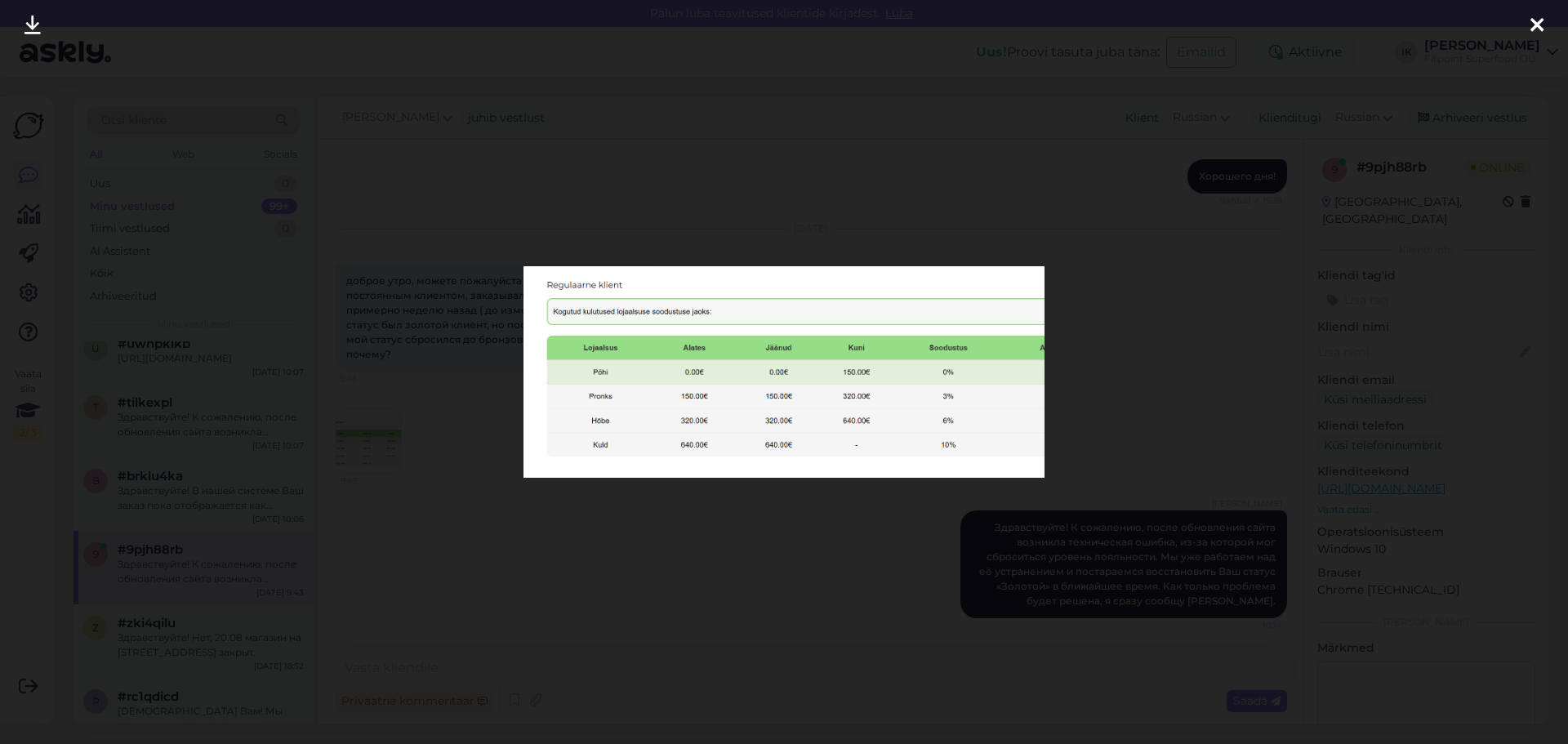
click at [389, 448] on div at bounding box center [784, 372] width 1568 height 744
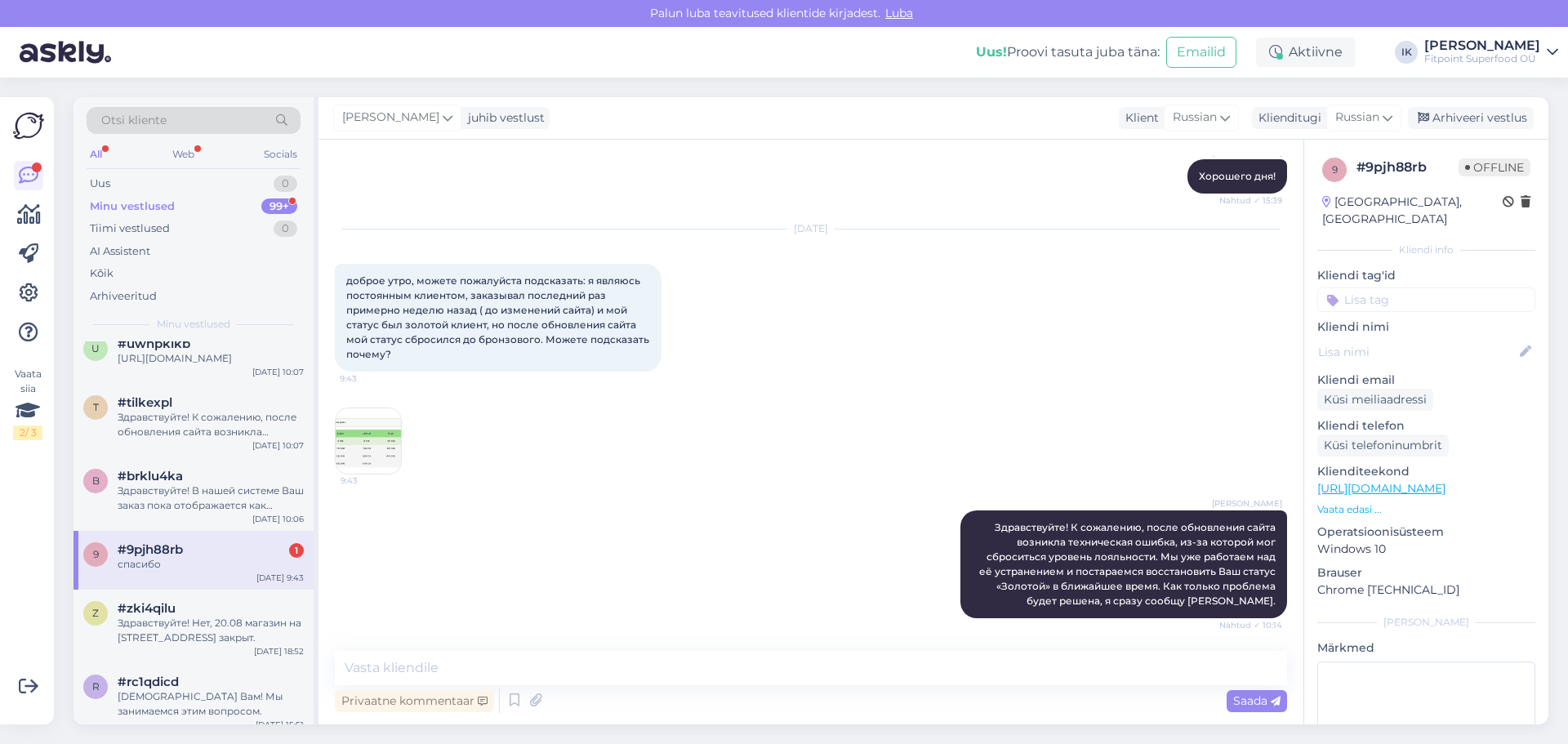
scroll to position [852, 0]
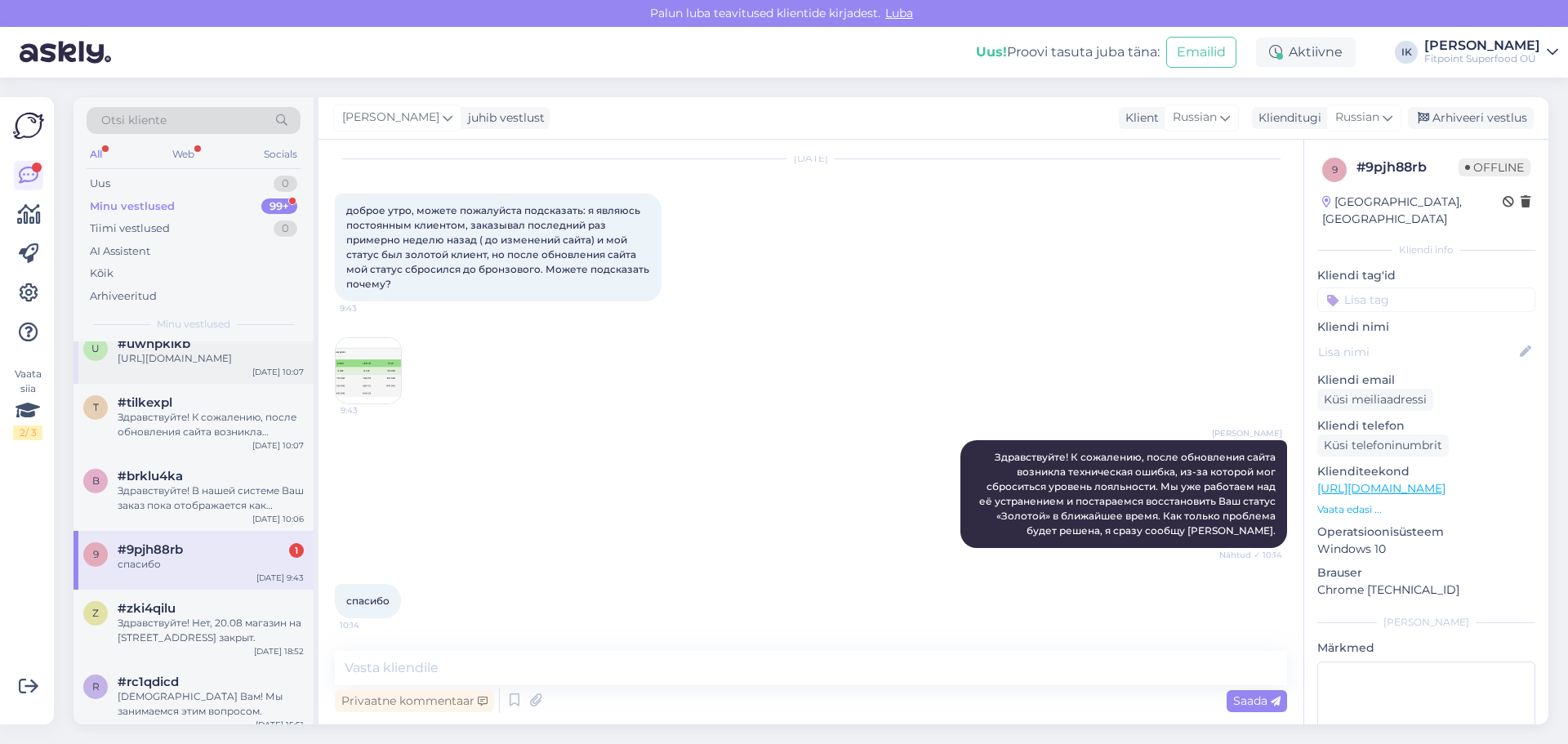
click at [243, 363] on div "[URL][DOMAIN_NAME]" at bounding box center [211, 358] width 186 height 14
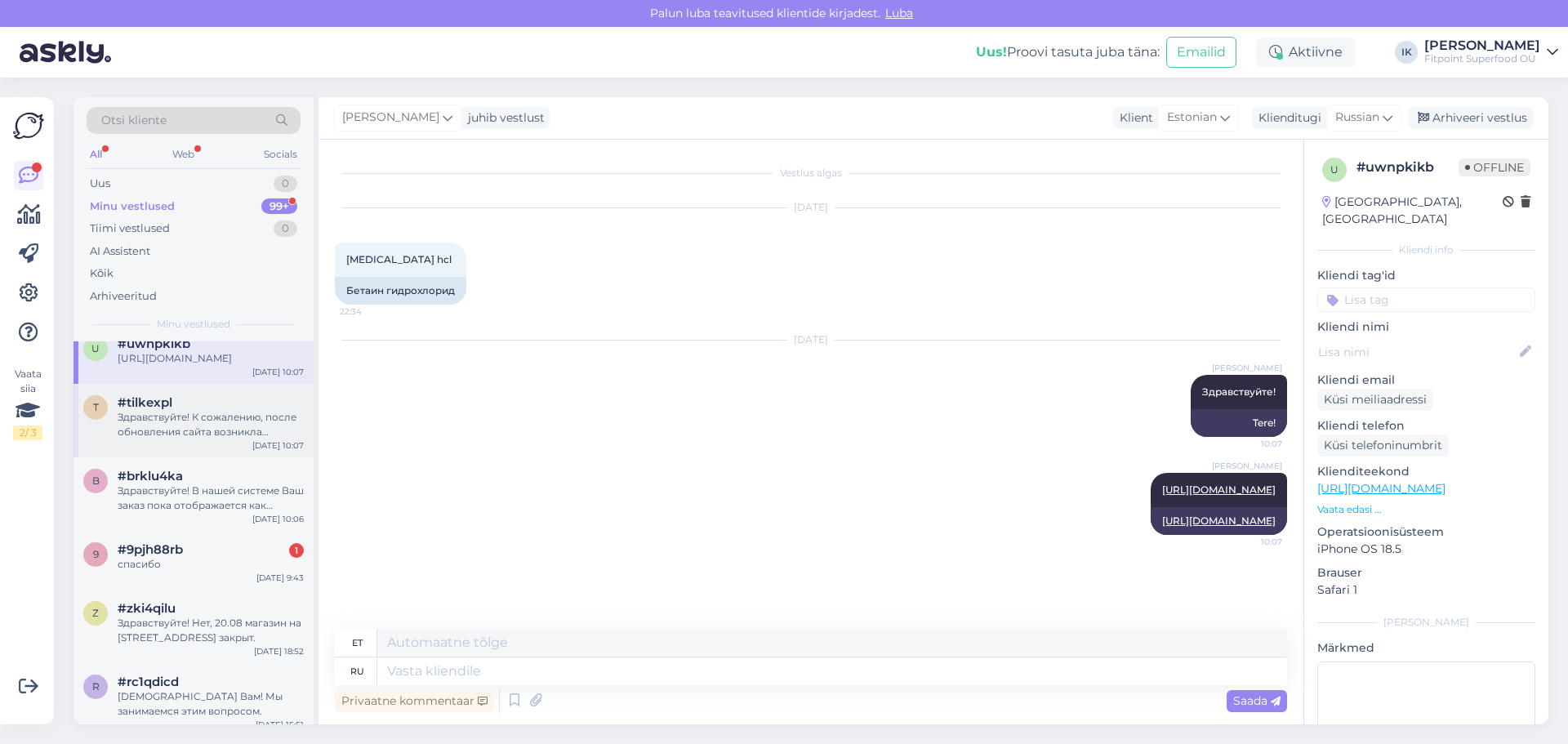
scroll to position [0, 0]
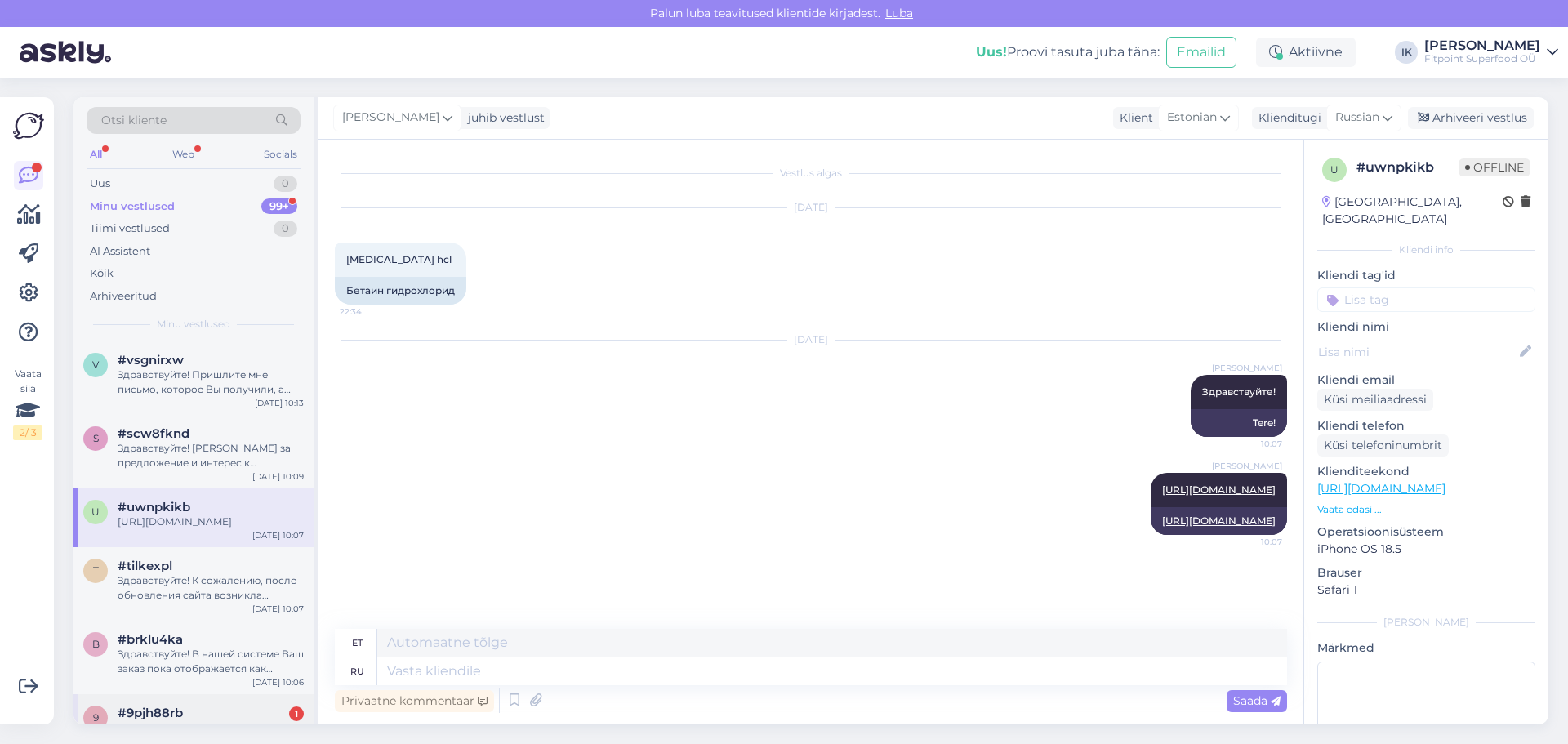
click at [206, 711] on div "#9pjh88rb 1" at bounding box center [211, 712] width 186 height 14
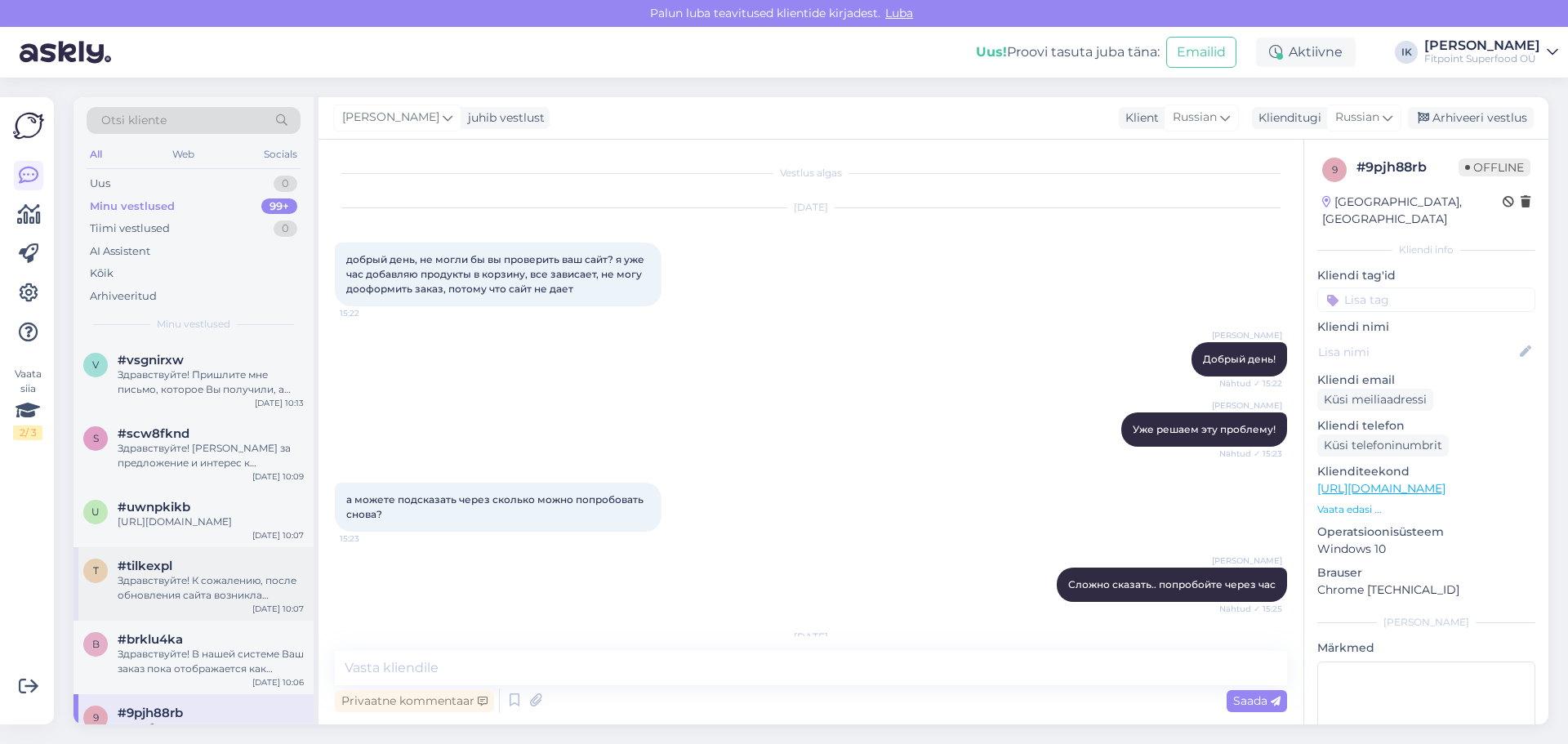
scroll to position [852, 0]
